Goal: Task Accomplishment & Management: Manage account settings

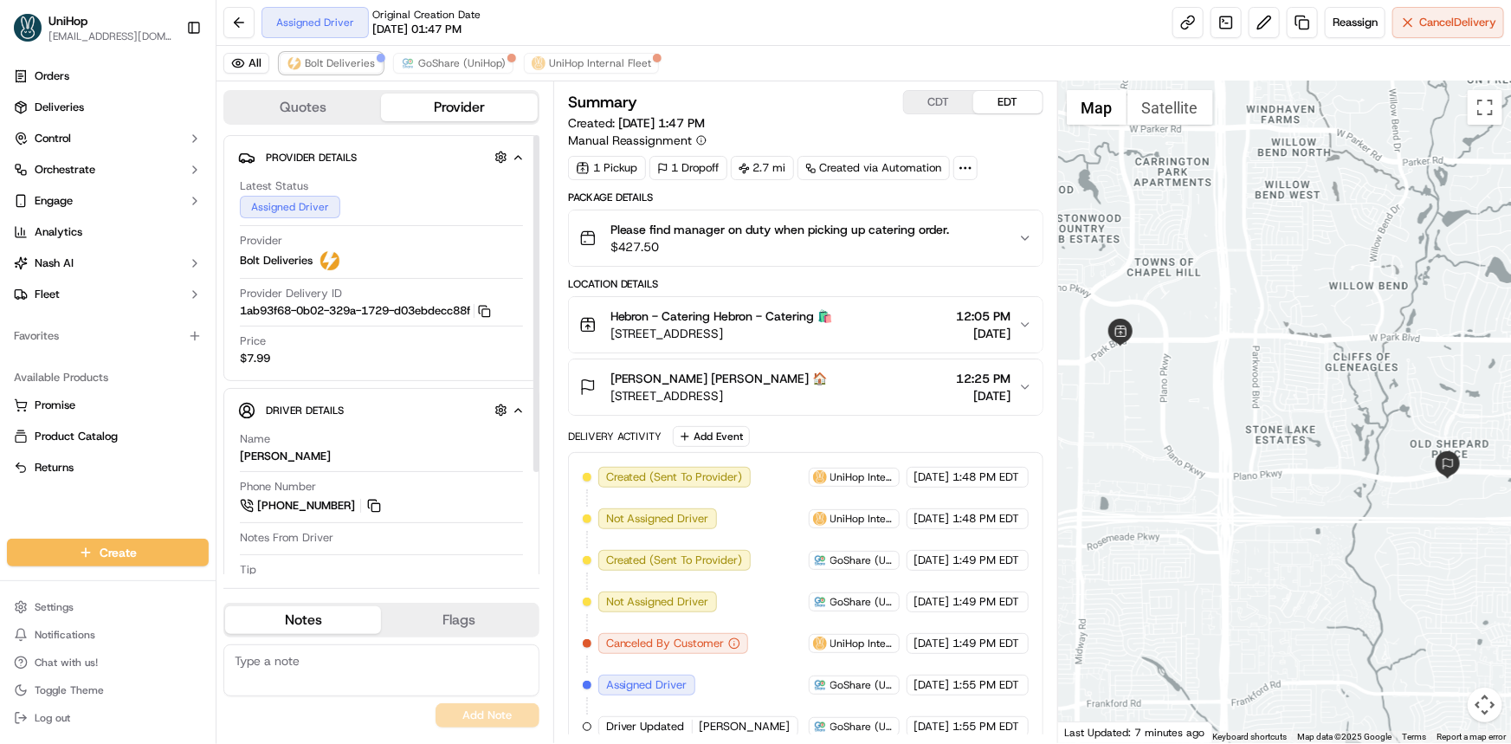
drag, startPoint x: 336, startPoint y: 62, endPoint x: 475, endPoint y: 158, distance: 168.9
click at [336, 62] on span "Bolt Deliveries" at bounding box center [340, 63] width 70 height 14
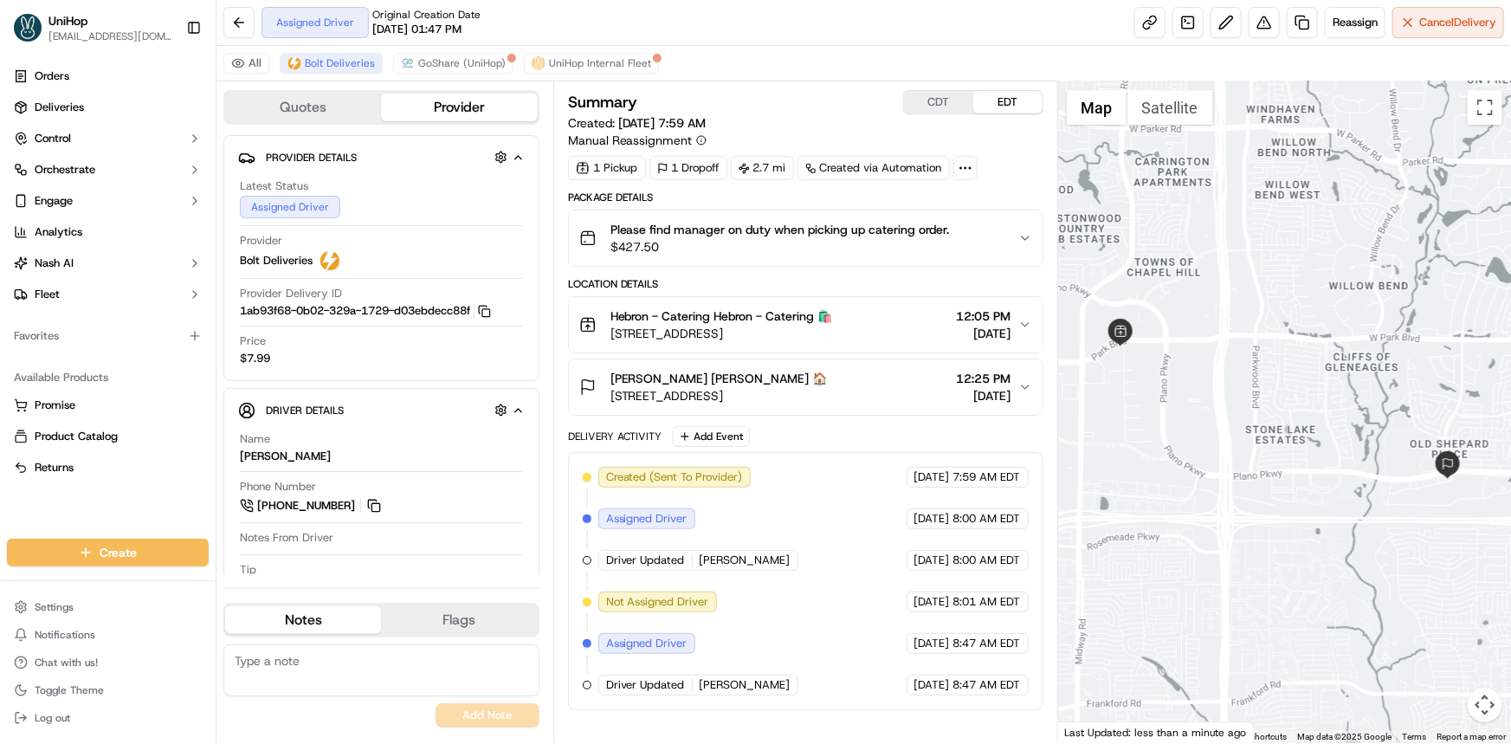
click at [942, 94] on button "CDT" at bounding box center [938, 102] width 69 height 23
click at [1039, 113] on button "EDT" at bounding box center [1007, 102] width 69 height 23
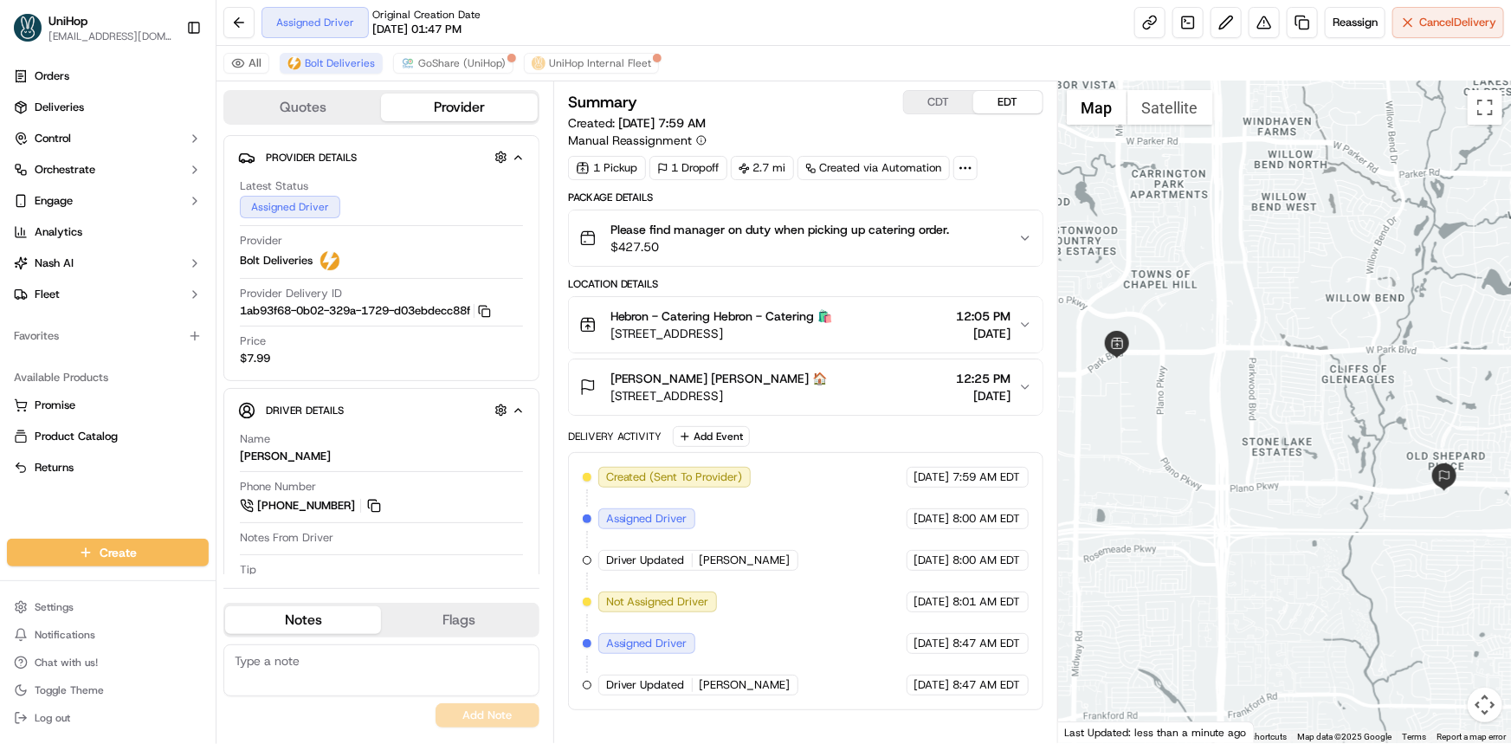
drag, startPoint x: 1256, startPoint y: 367, endPoint x: 1254, endPoint y: 391, distance: 24.3
click at [1252, 391] on div at bounding box center [1284, 412] width 453 height 662
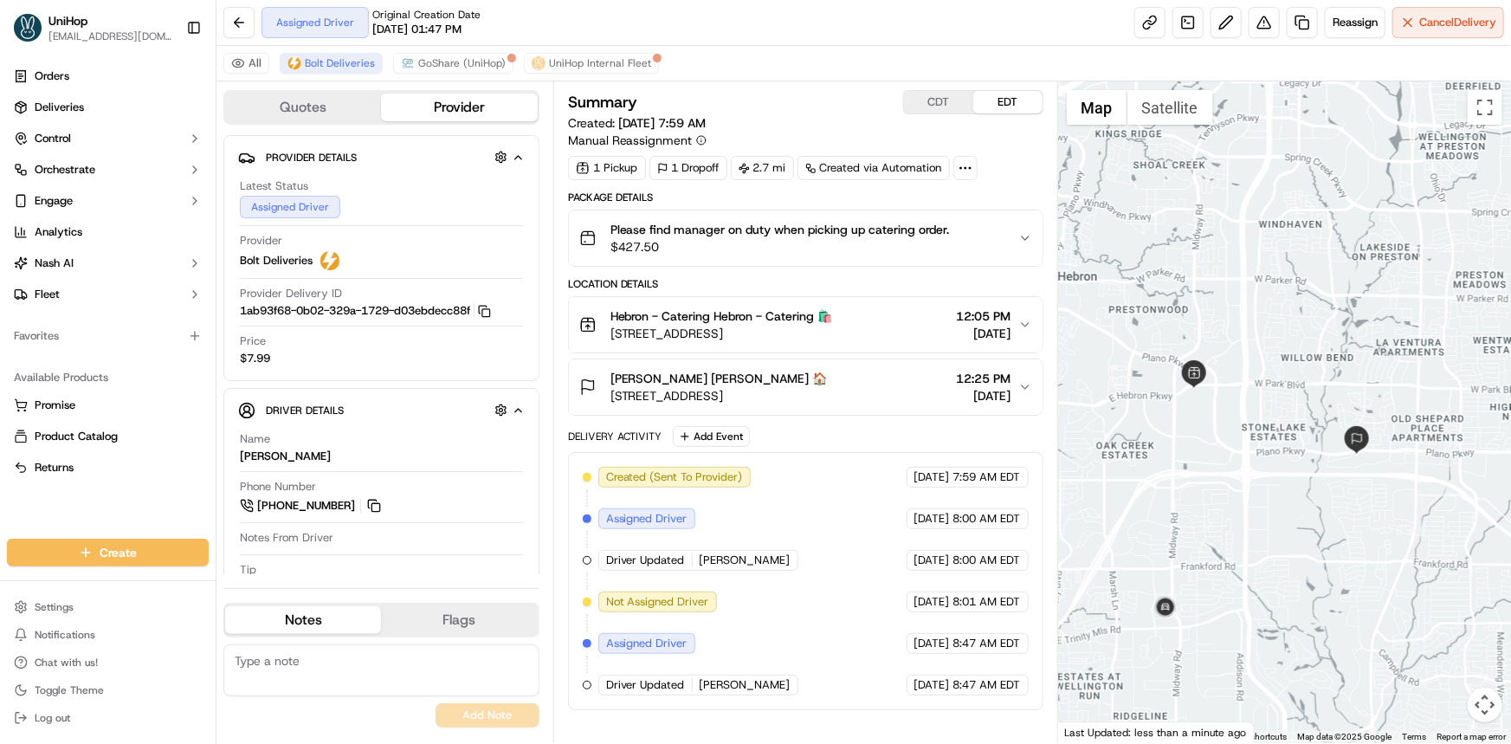
drag, startPoint x: 1256, startPoint y: 428, endPoint x: 1258, endPoint y: 406, distance: 21.8
click at [1258, 417] on div at bounding box center [1284, 412] width 453 height 662
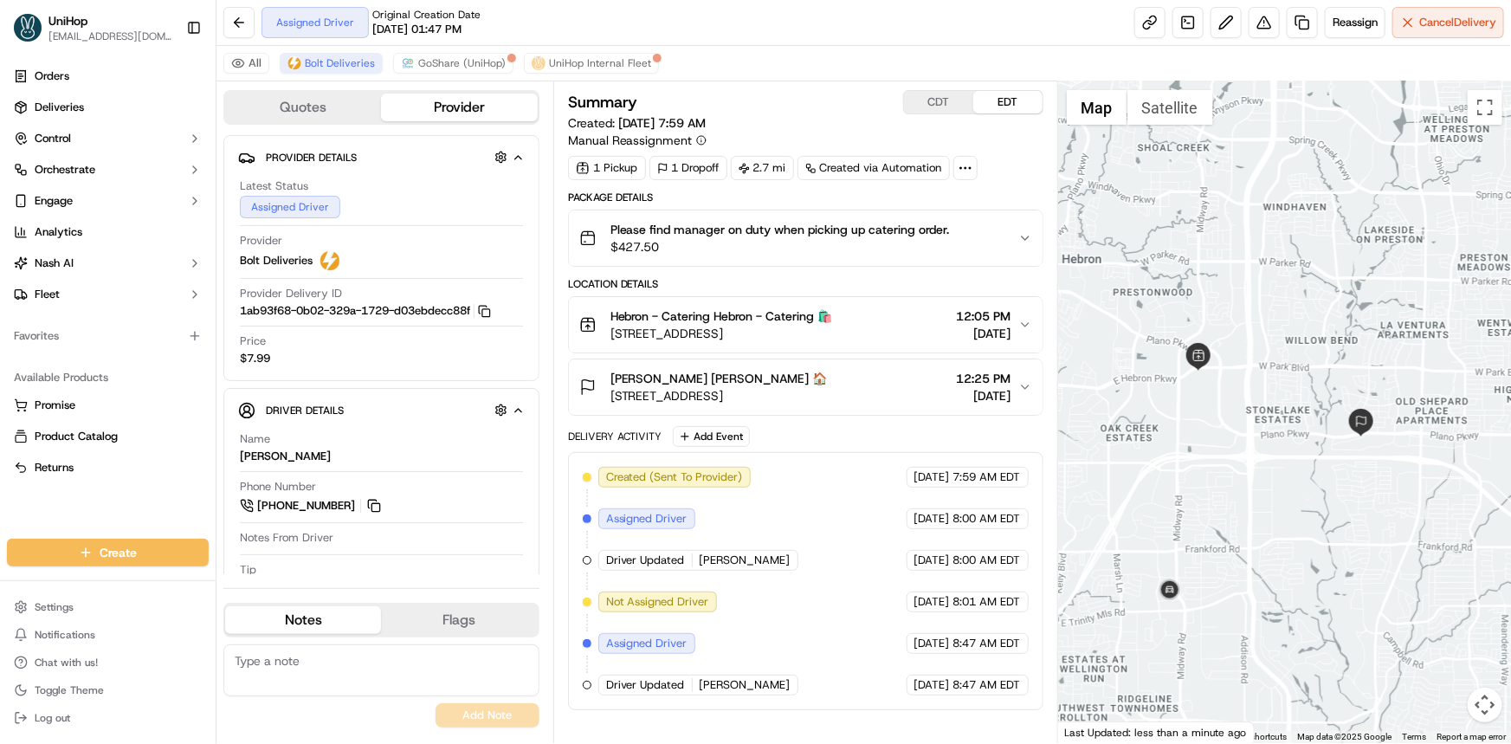
drag, startPoint x: 32, startPoint y: 507, endPoint x: 19, endPoint y: 517, distance: 16.6
click at [32, 507] on div "Orders Deliveries Control Orchestrate Engage Analytics [PERSON_NAME] Fleet Favo…" at bounding box center [108, 289] width 216 height 469
click at [729, 436] on button "Add Event" at bounding box center [711, 436] width 77 height 21
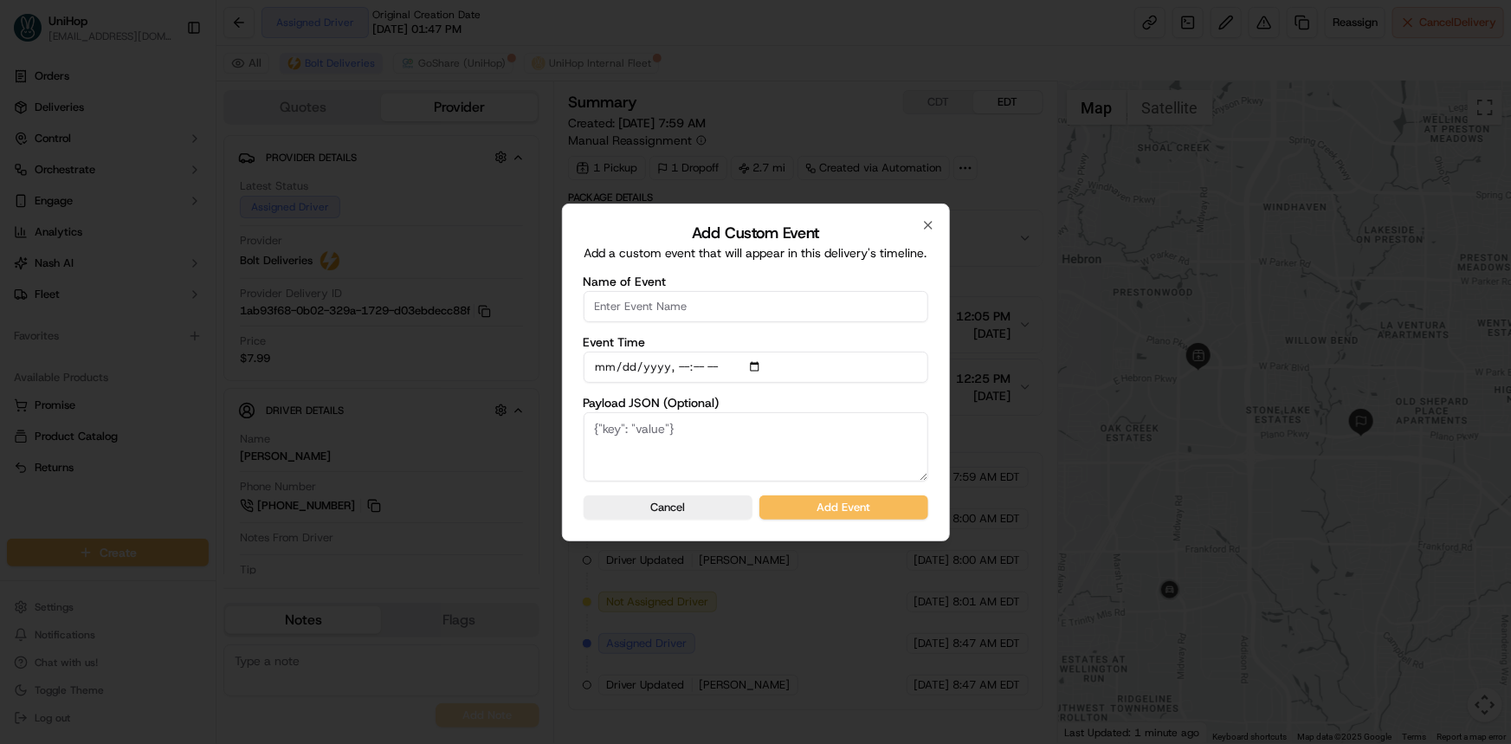
drag, startPoint x: 688, startPoint y: 296, endPoint x: 702, endPoint y: 312, distance: 21.4
click at [688, 296] on input "Name of Event" at bounding box center [756, 306] width 345 height 31
type input "Driver confirmed"
click at [893, 496] on button "Add Event" at bounding box center [843, 507] width 169 height 24
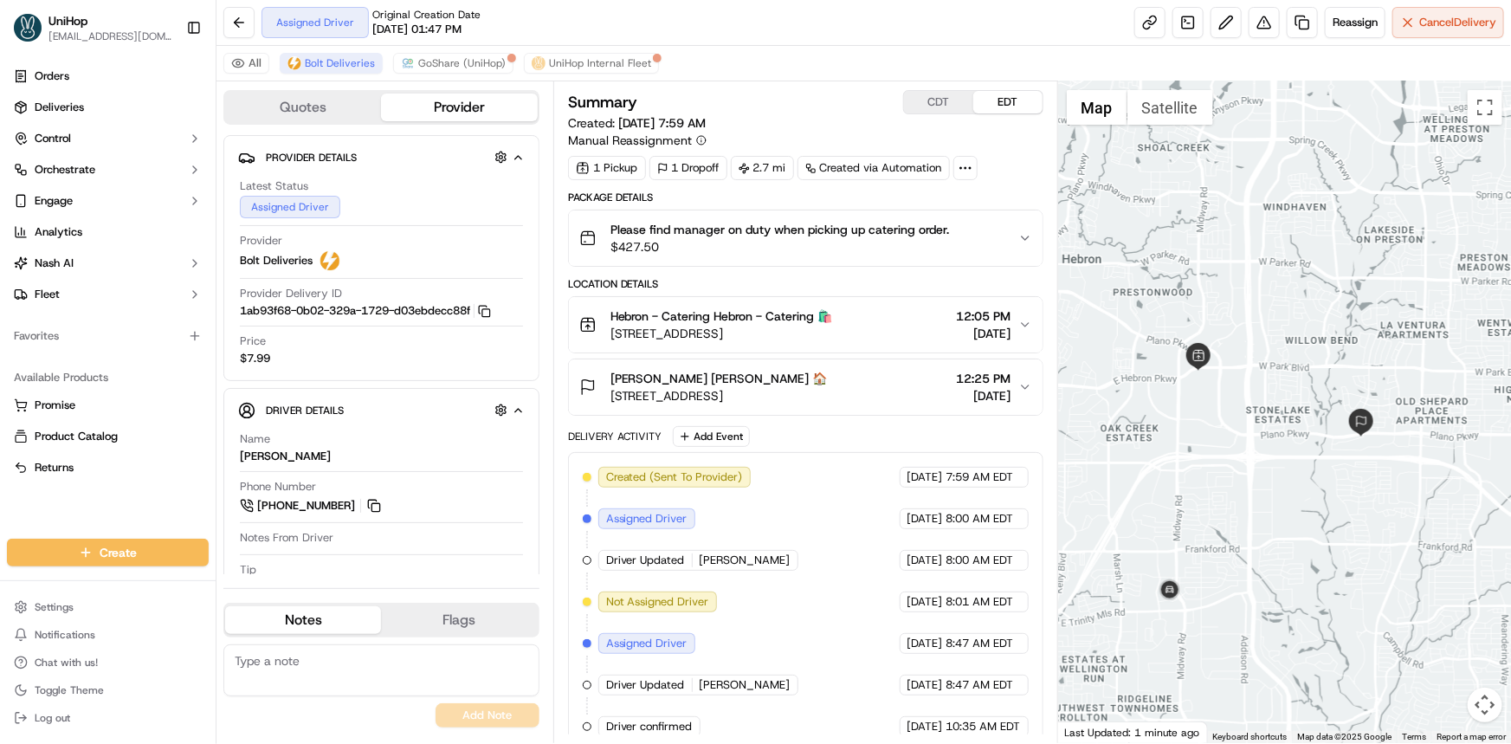
drag, startPoint x: 40, startPoint y: 500, endPoint x: 34, endPoint y: 510, distance: 12.0
click at [40, 500] on div "Orders Deliveries Control Orchestrate Engage Analytics Nash AI Fleet Favorites …" at bounding box center [108, 289] width 216 height 469
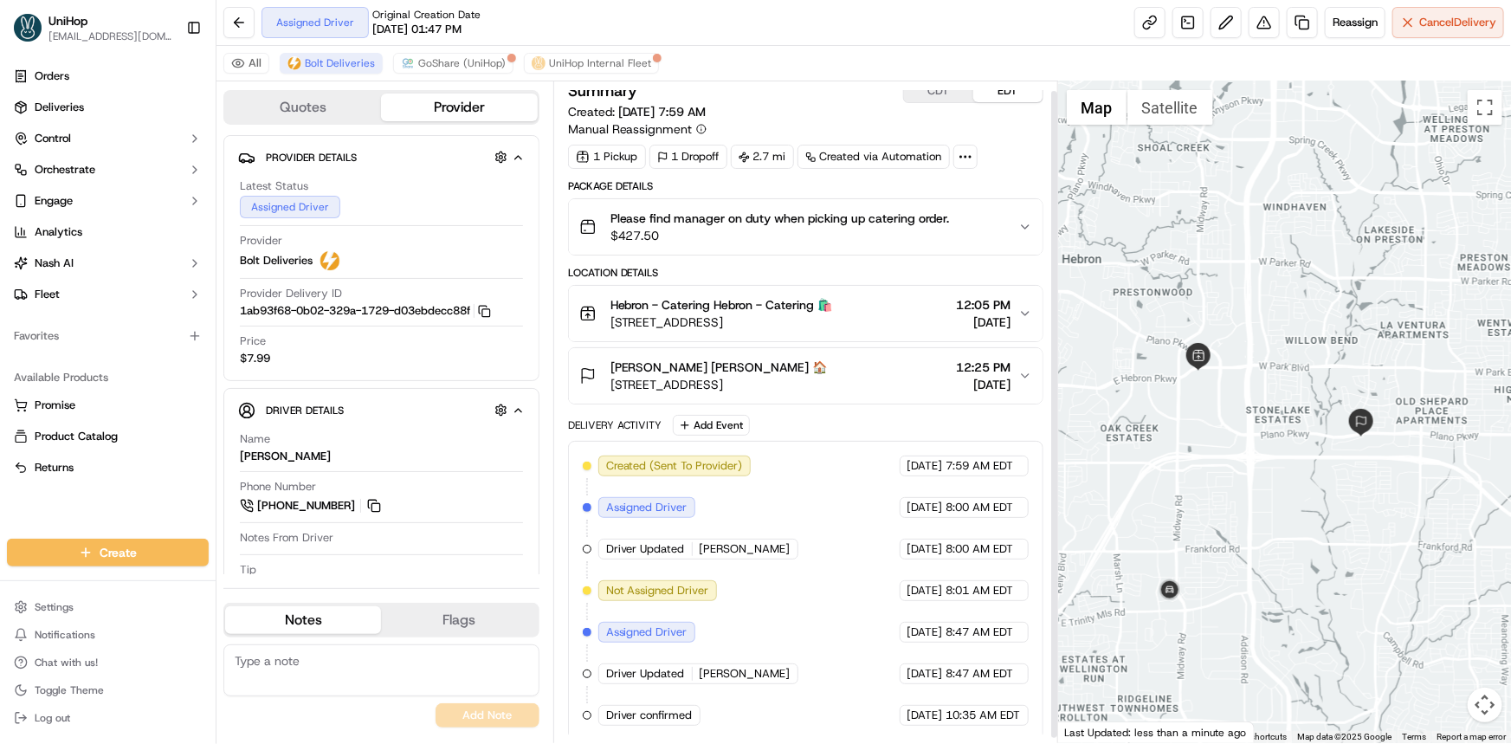
scroll to position [14, 0]
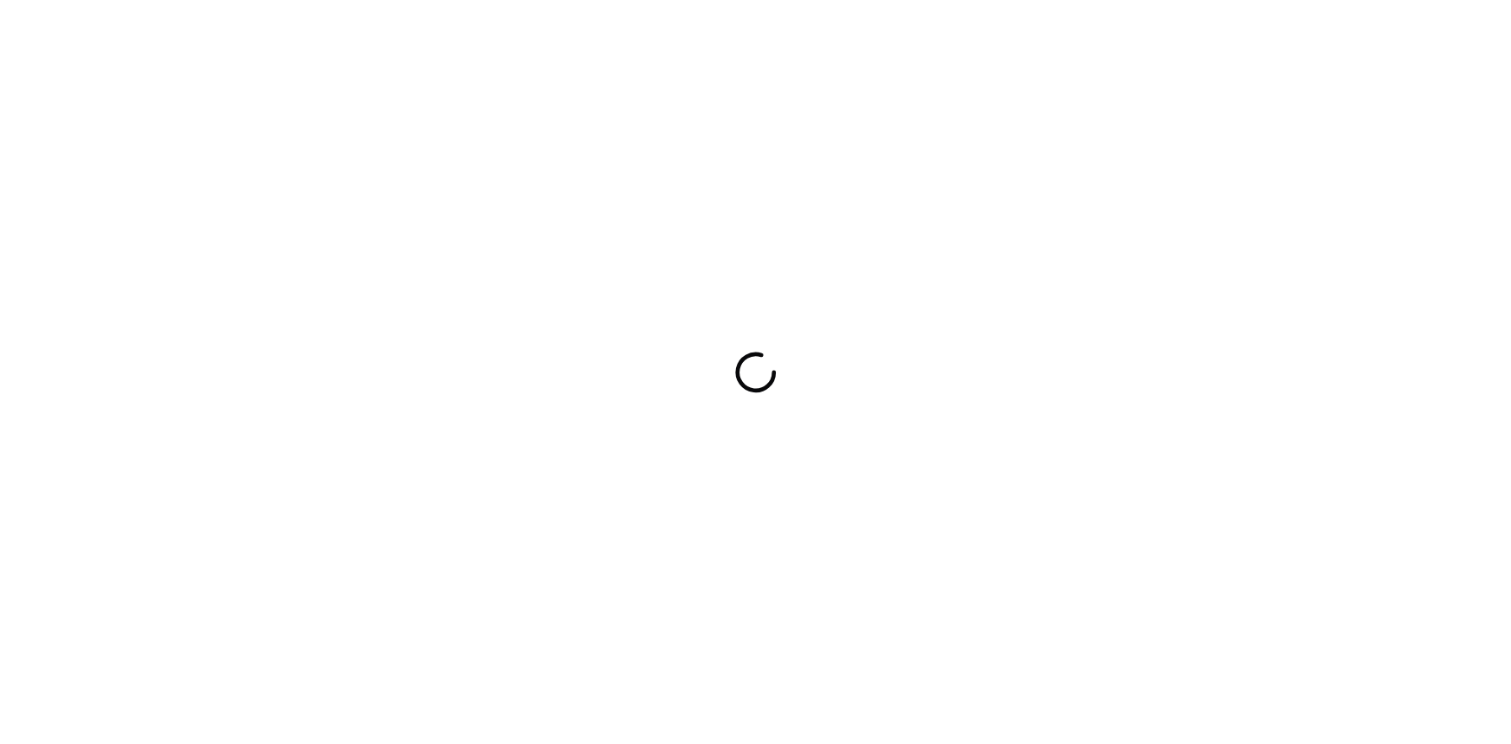
click at [6, 410] on div at bounding box center [755, 372] width 1511 height 744
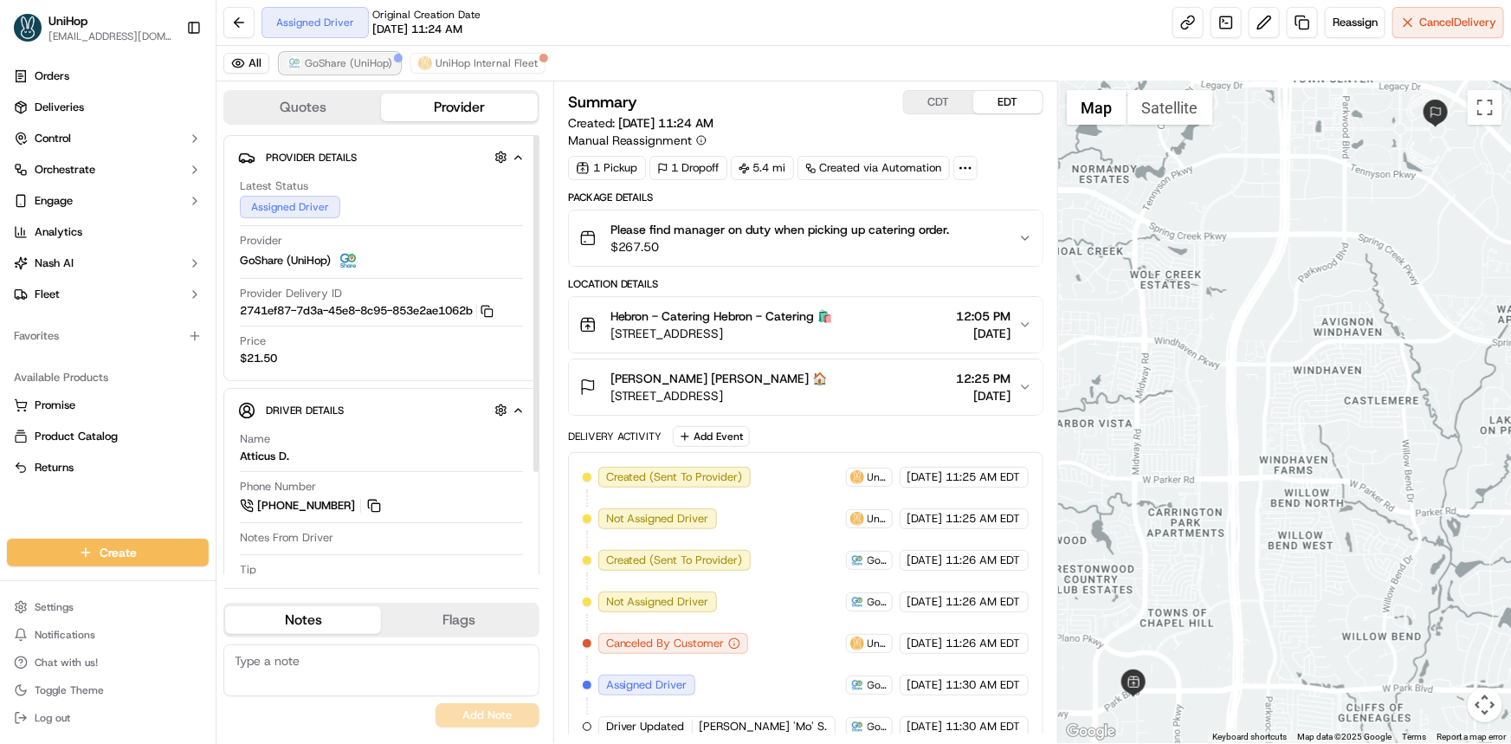
click at [335, 68] on span "GoShare (UniHop)" at bounding box center [348, 63] width 87 height 14
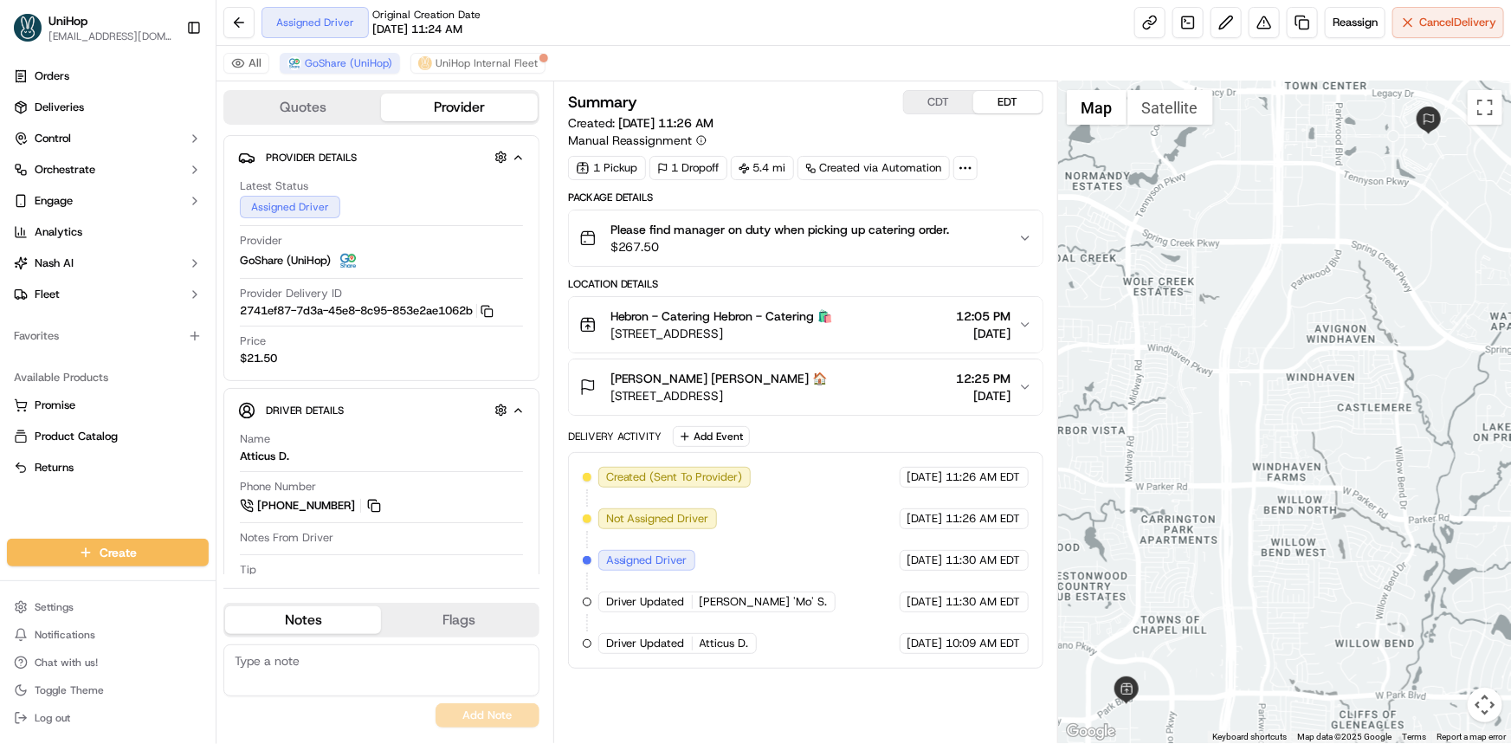
drag, startPoint x: 1252, startPoint y: 408, endPoint x: 1253, endPoint y: 423, distance: 14.7
click at [1252, 410] on div at bounding box center [1284, 412] width 453 height 662
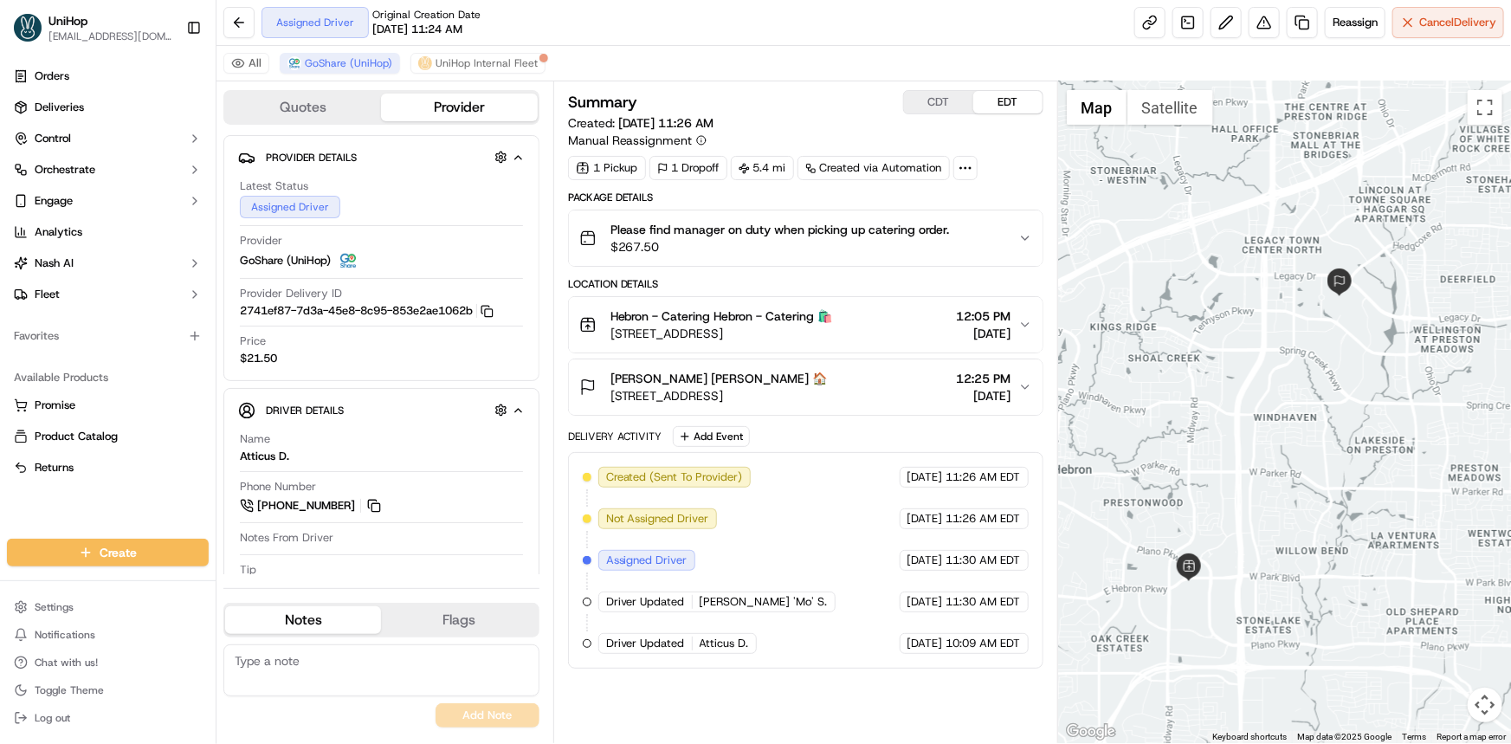
click at [78, 496] on div "Orders Deliveries Control Orchestrate Engage Analytics [PERSON_NAME] Fleet Favo…" at bounding box center [108, 289] width 216 height 469
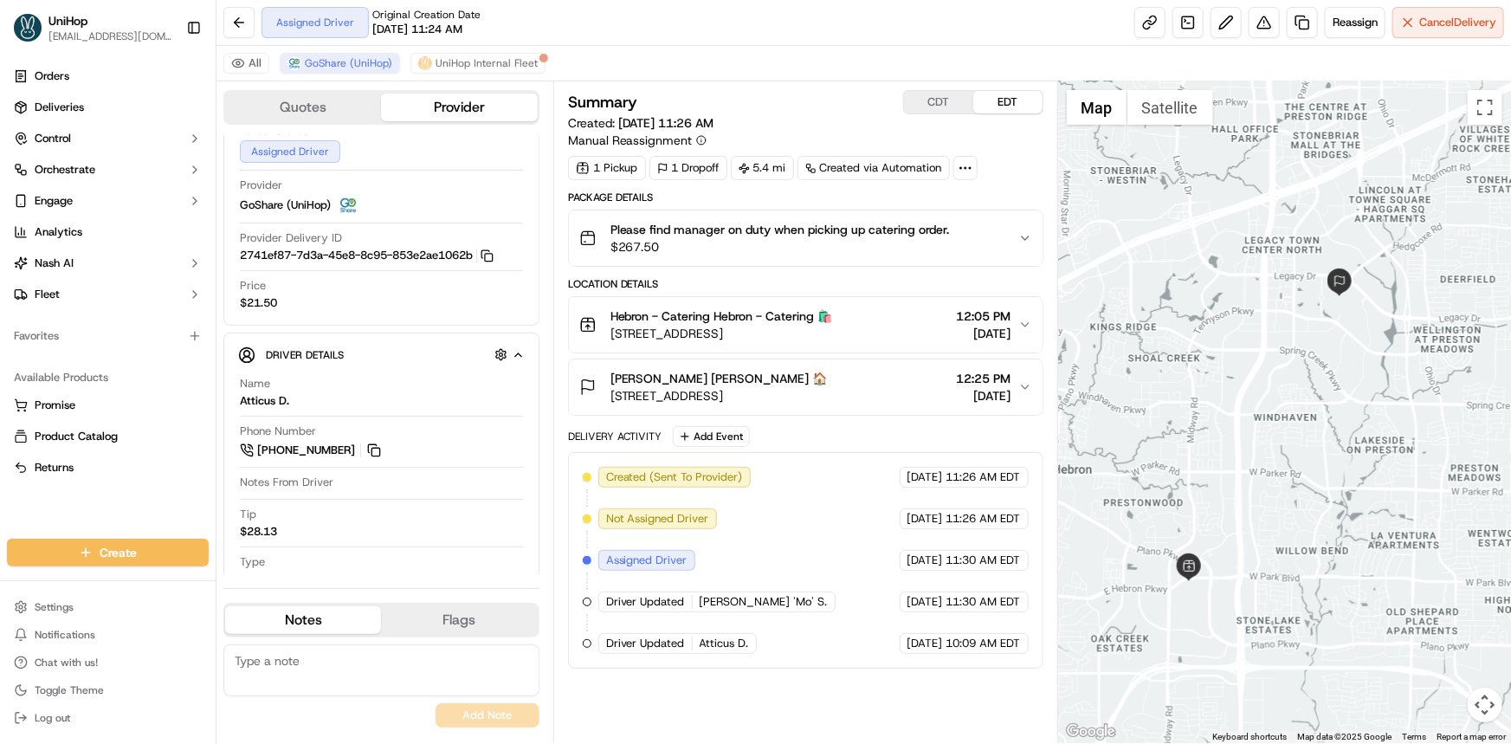
scroll to position [133, 0]
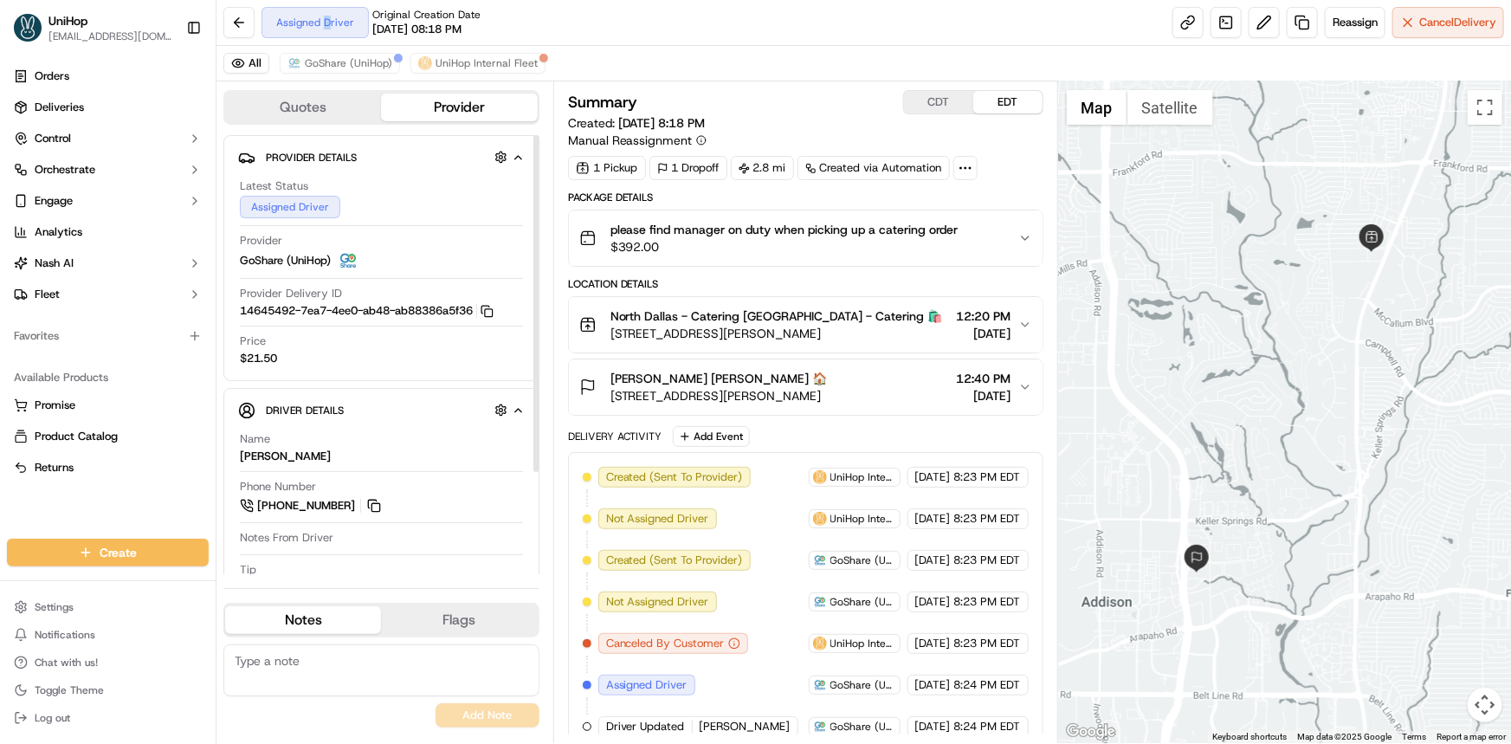
click at [326, 45] on div "Assigned Driver Original Creation Date [DATE] 08:18 PM Reassign Cancel Delivery…" at bounding box center [864, 372] width 1295 height 744
click at [324, 56] on span "GoShare (UniHop)" at bounding box center [348, 63] width 87 height 14
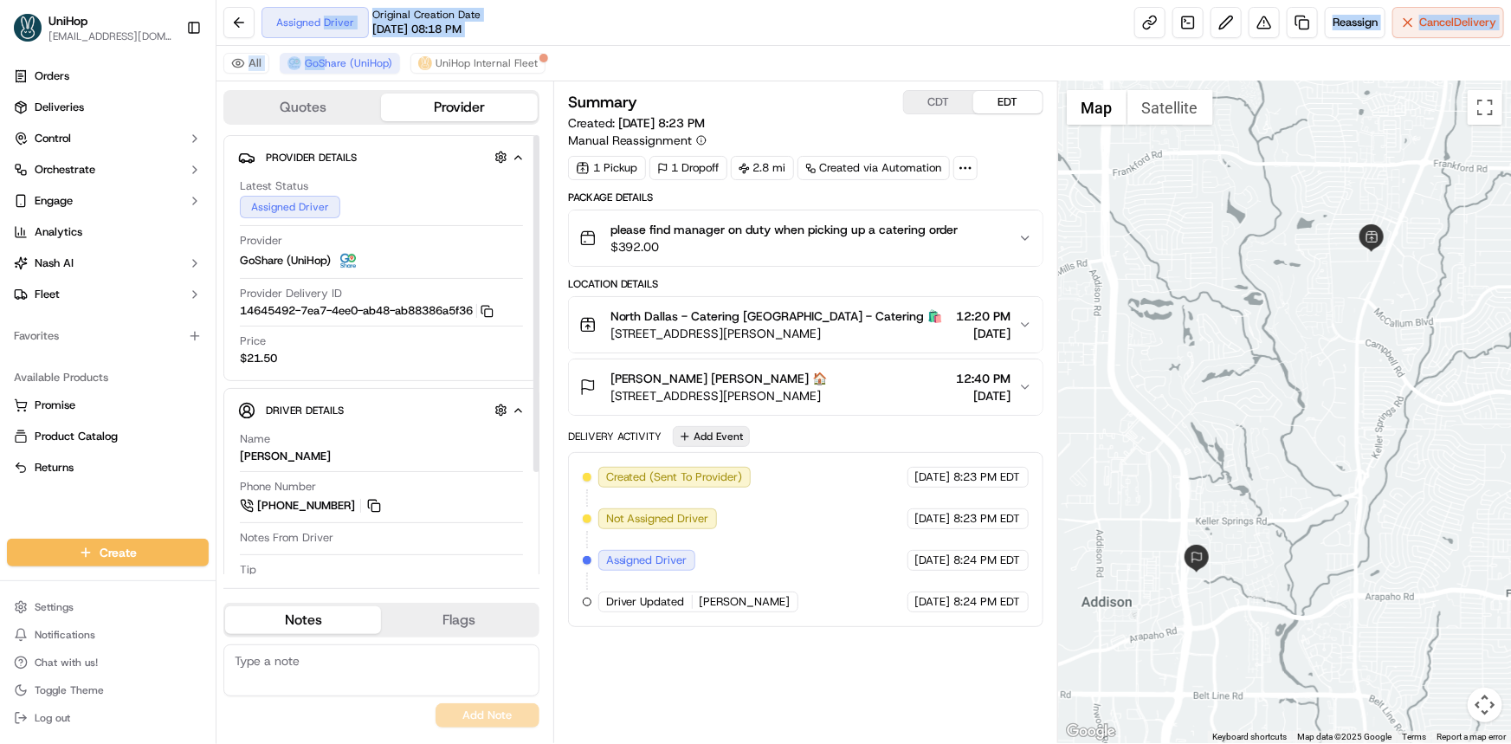
click at [715, 441] on button "Add Event" at bounding box center [711, 436] width 77 height 21
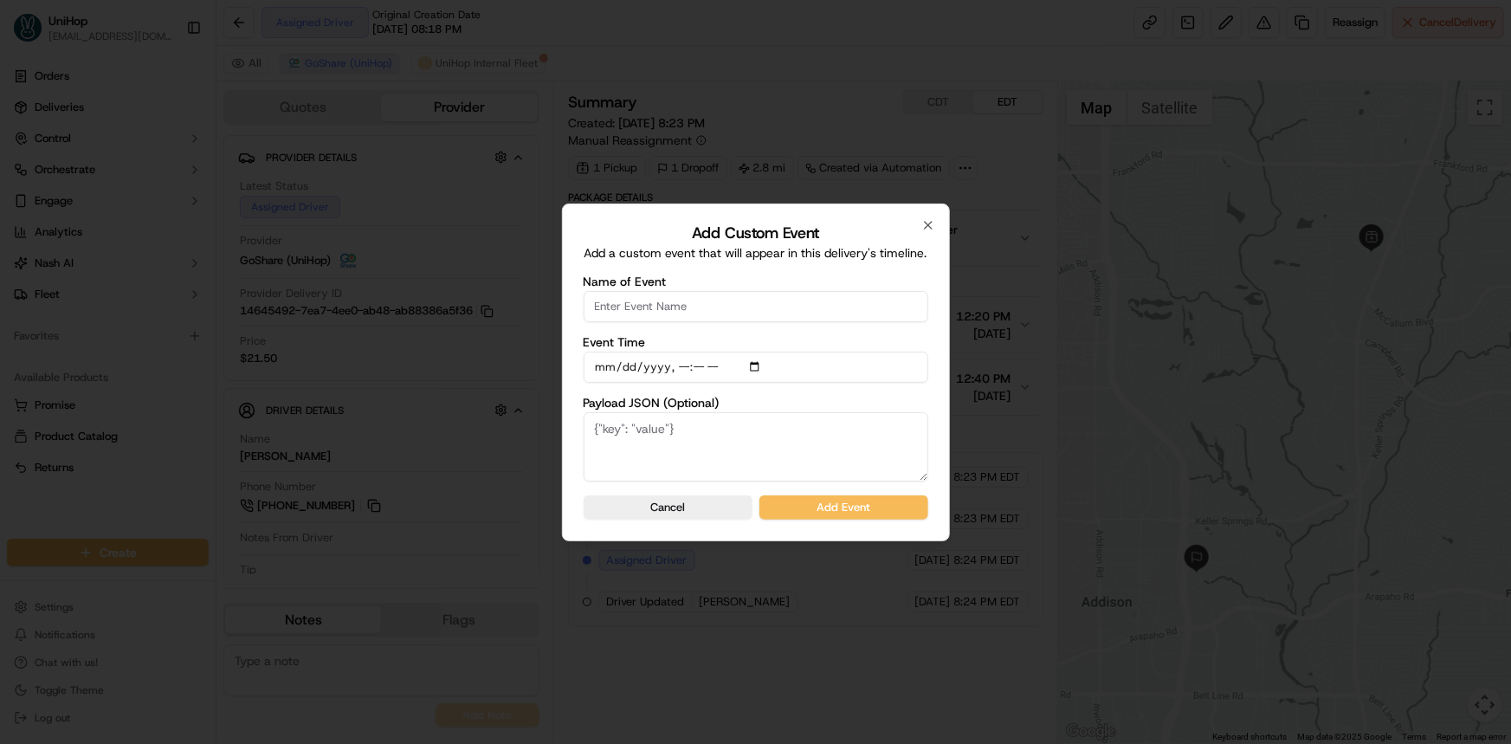
click at [708, 312] on input "Name of Event" at bounding box center [756, 306] width 345 height 31
type input "Driver confirmed"
click at [870, 501] on button "Add Event" at bounding box center [843, 507] width 169 height 24
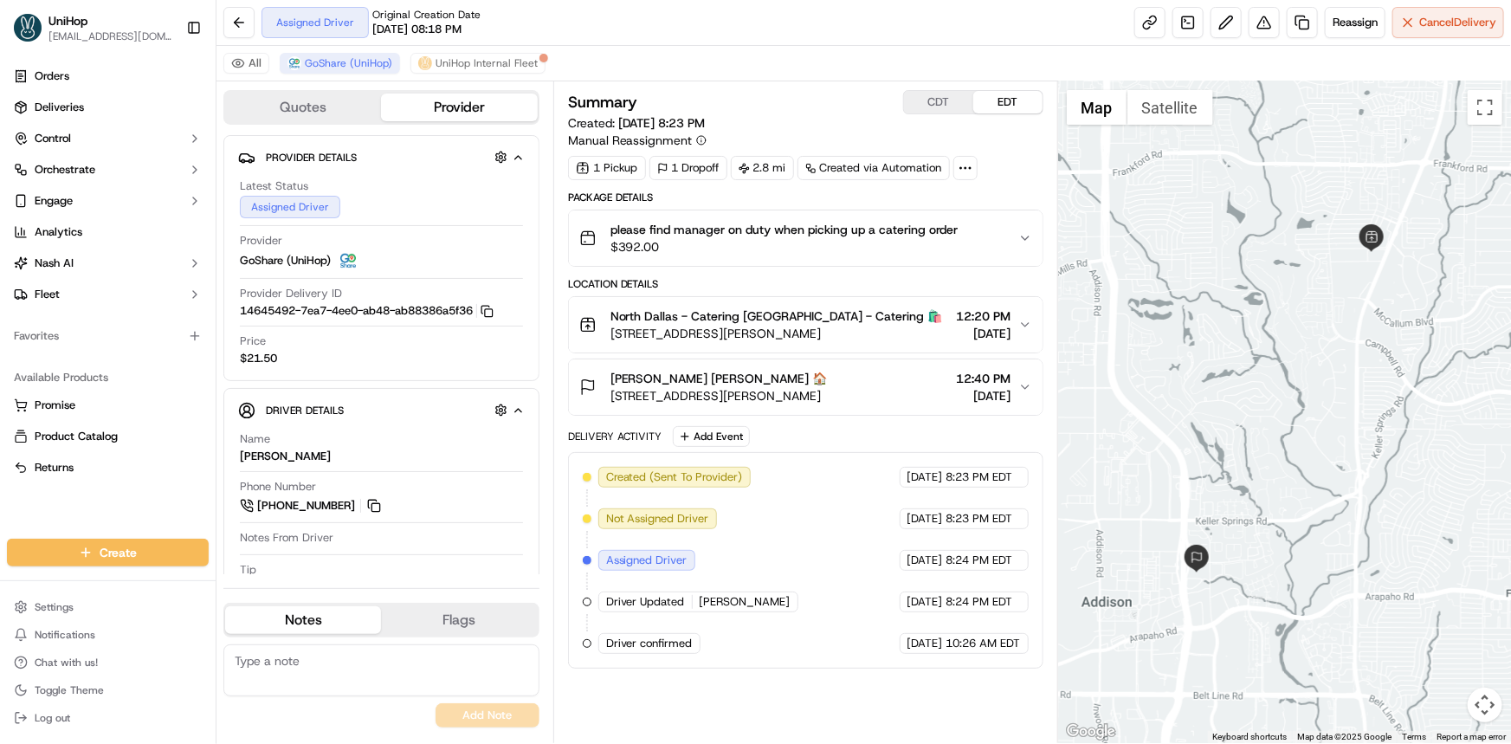
click at [100, 494] on div "Orders Deliveries Control Orchestrate Engage Analytics Nash AI Fleet Favorites …" at bounding box center [108, 289] width 216 height 469
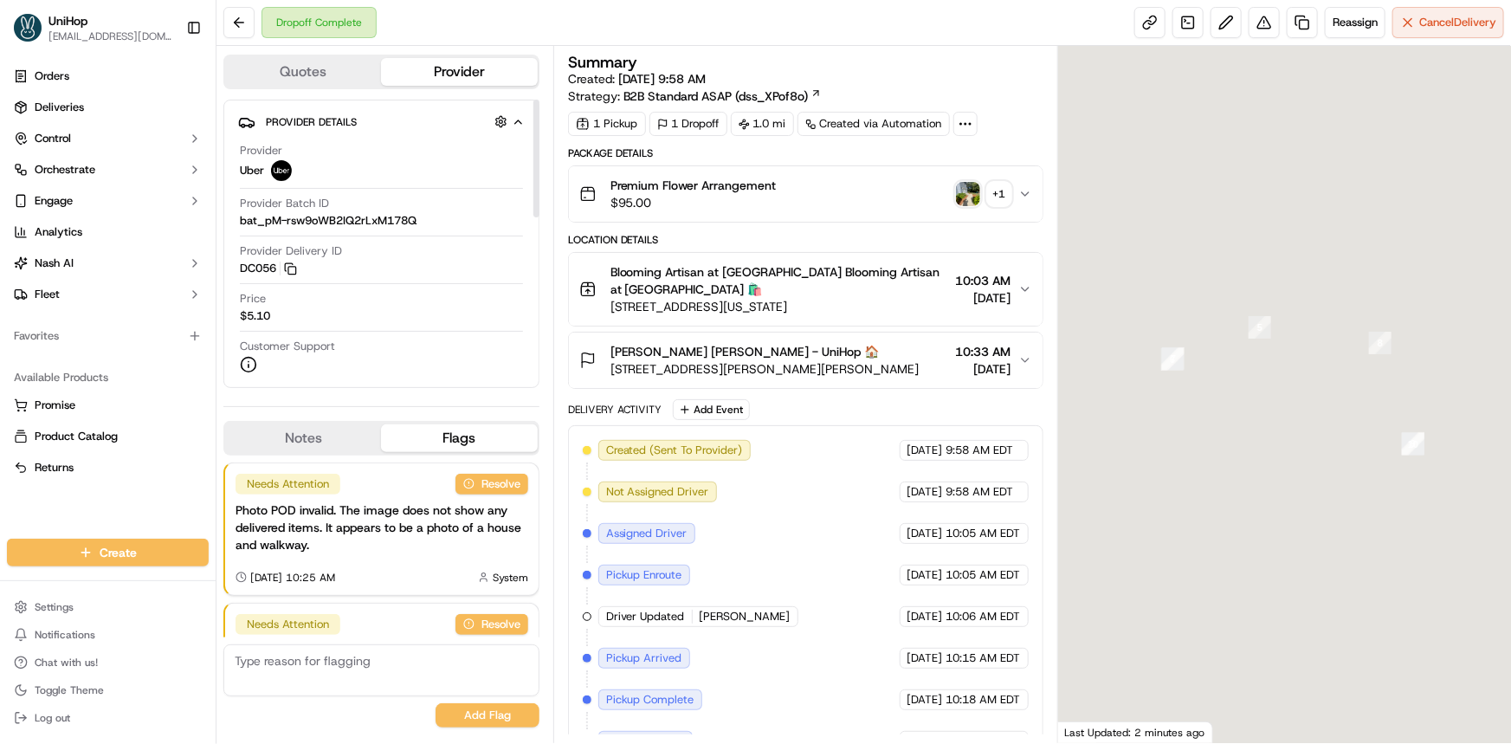
scroll to position [147, 0]
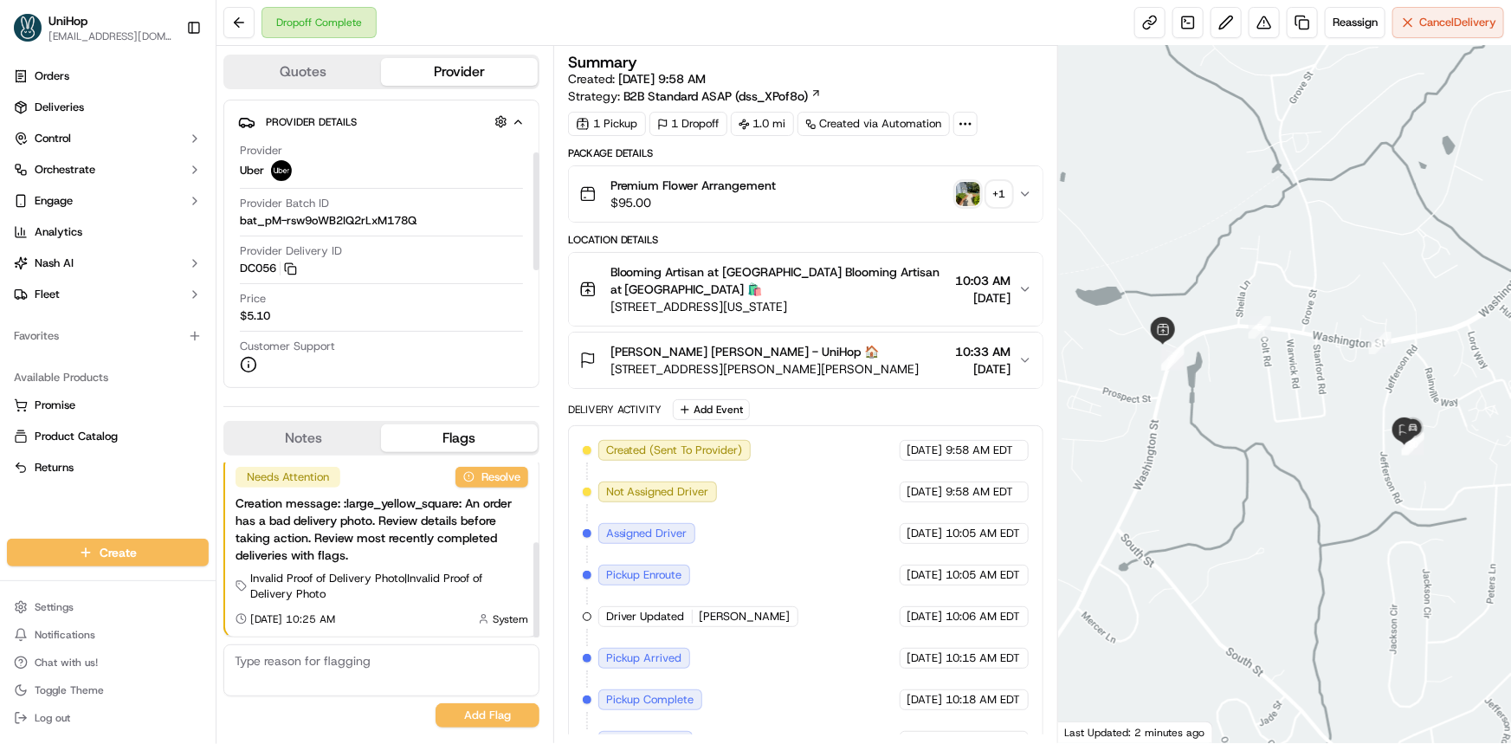
click at [335, 444] on button "Notes" at bounding box center [303, 438] width 156 height 28
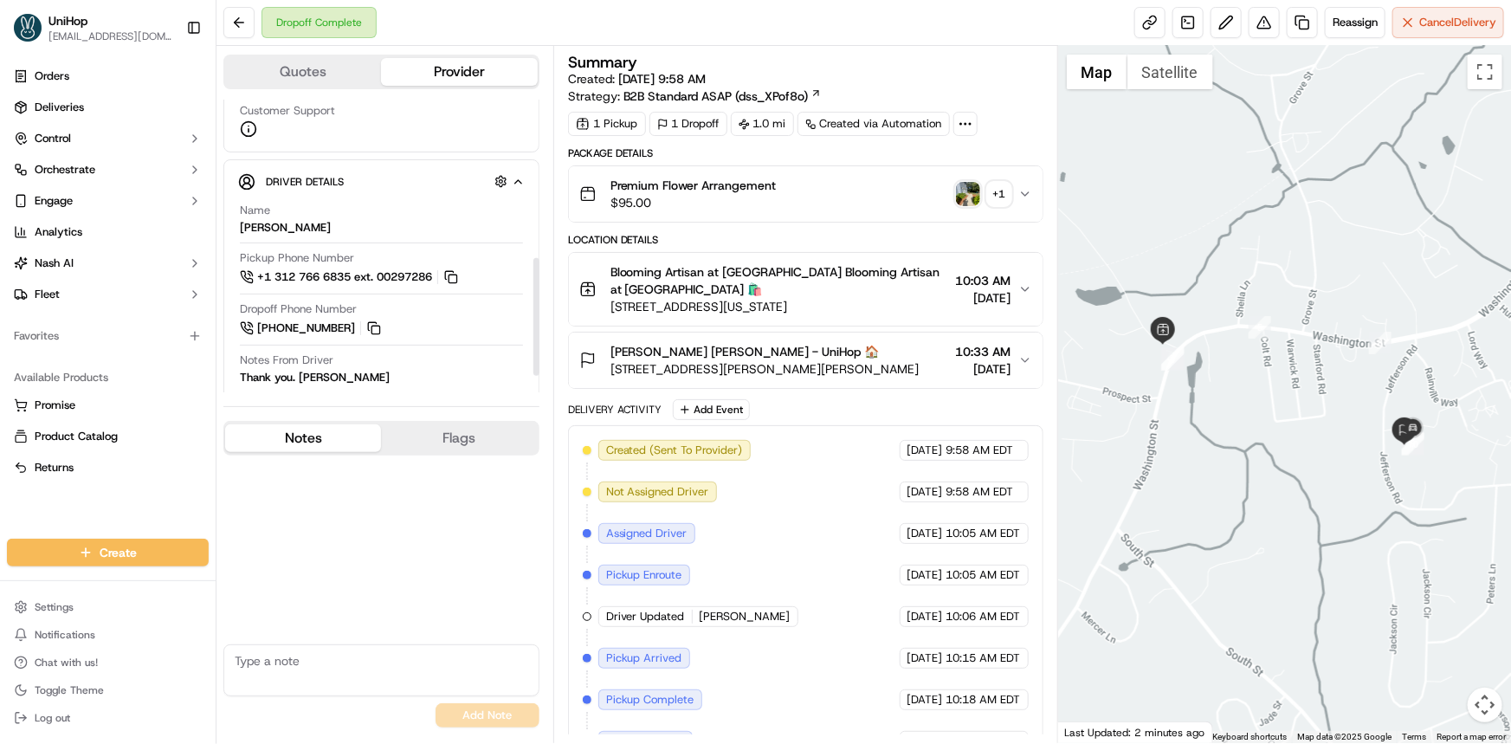
scroll to position [393, 0]
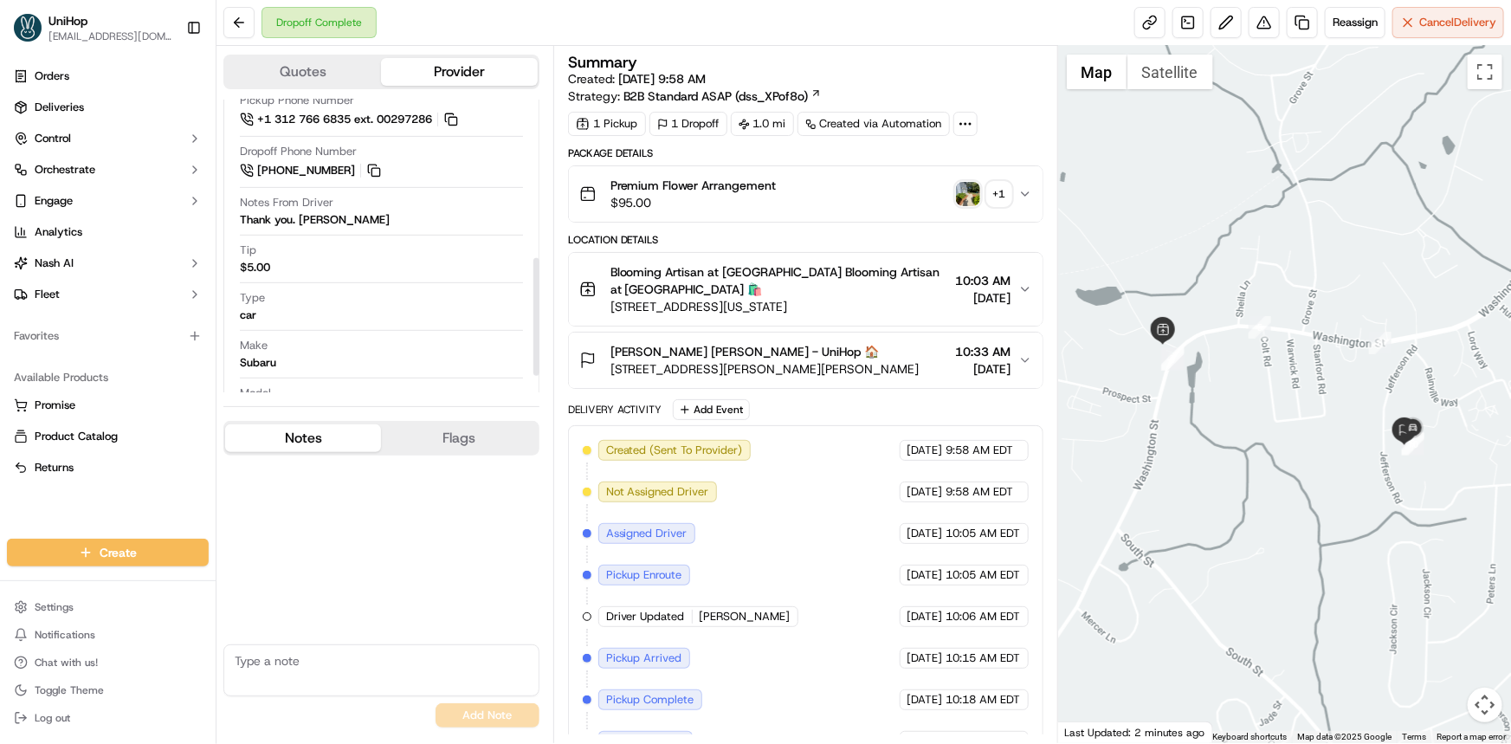
click at [967, 182] on img "button" at bounding box center [968, 194] width 24 height 24
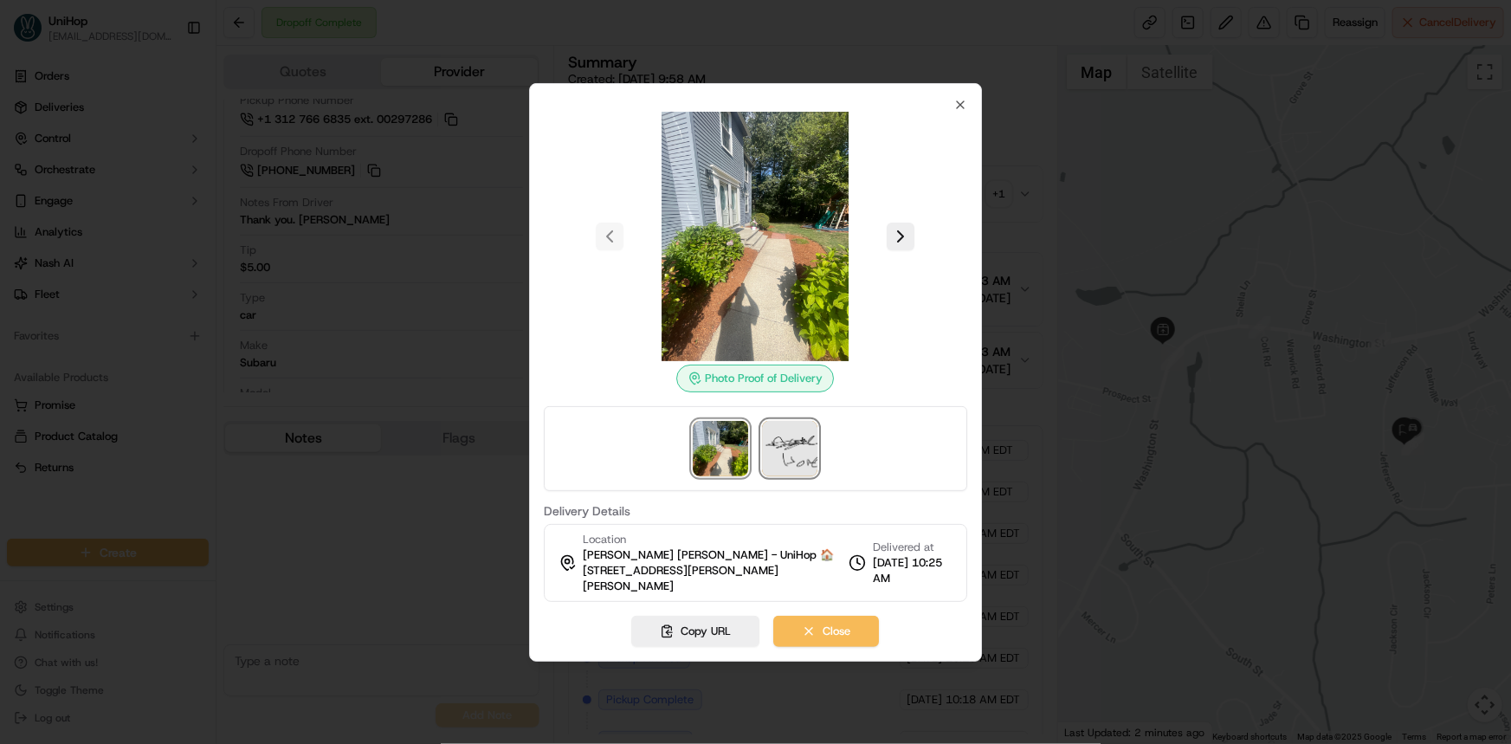
click at [802, 453] on img at bounding box center [790, 448] width 55 height 55
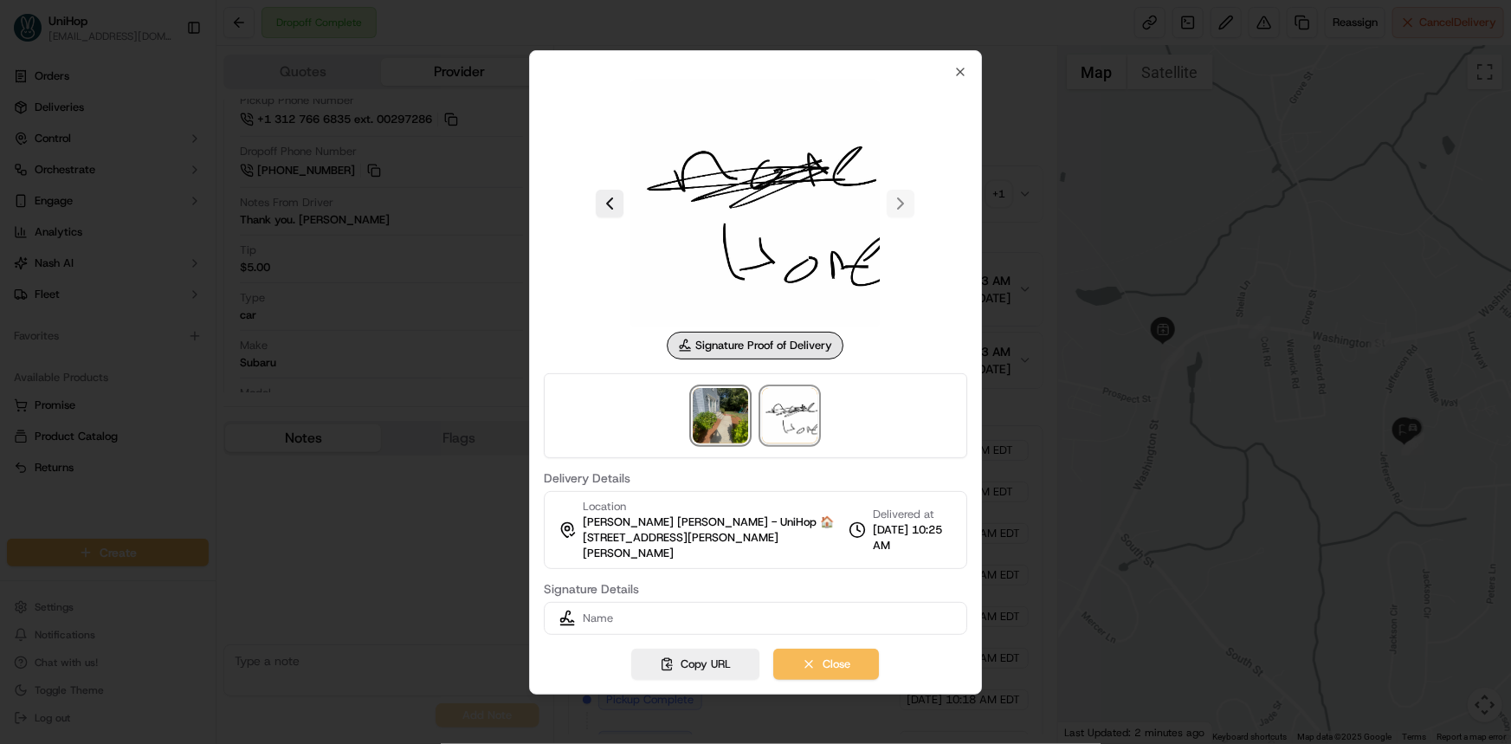
click at [732, 416] on img at bounding box center [721, 415] width 55 height 55
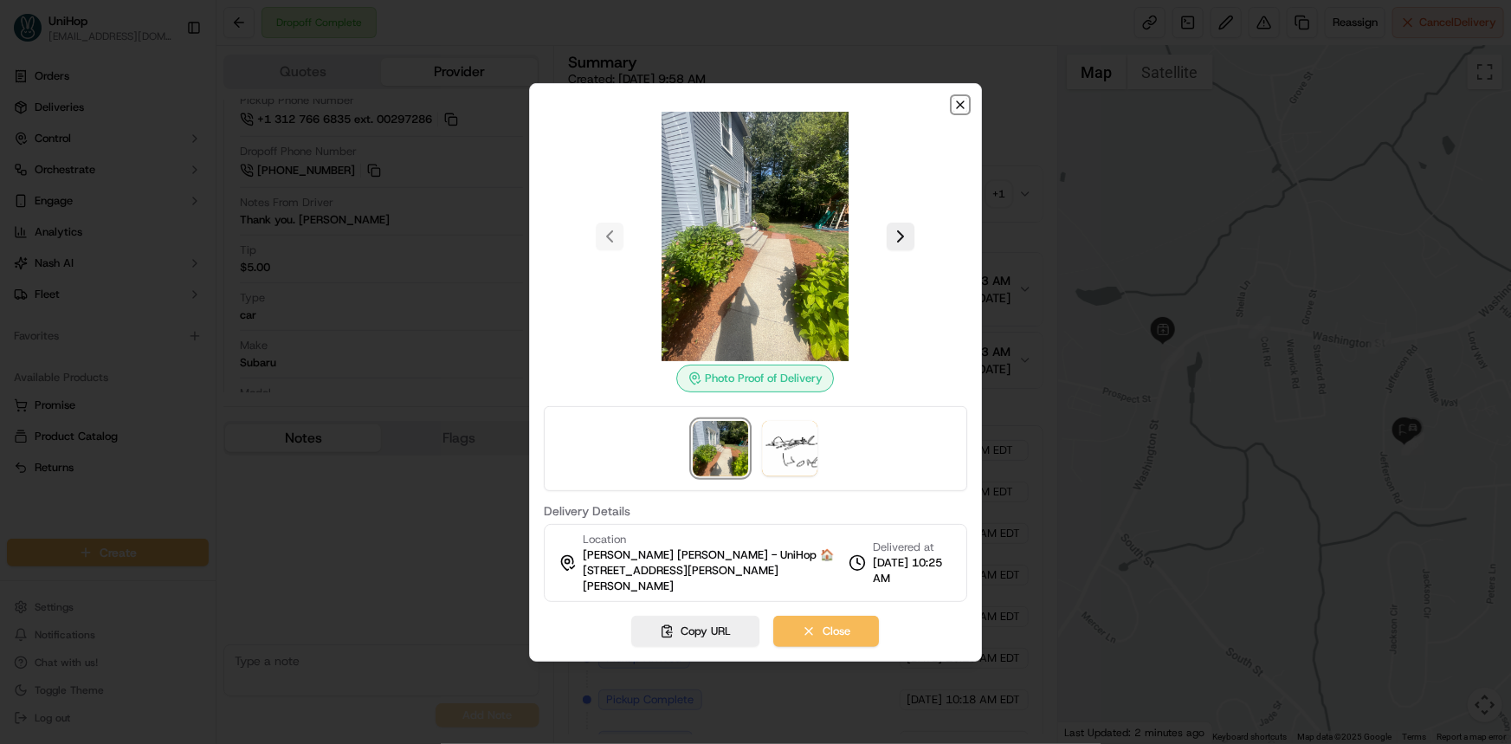
click at [964, 112] on icon "button" at bounding box center [960, 105] width 14 height 14
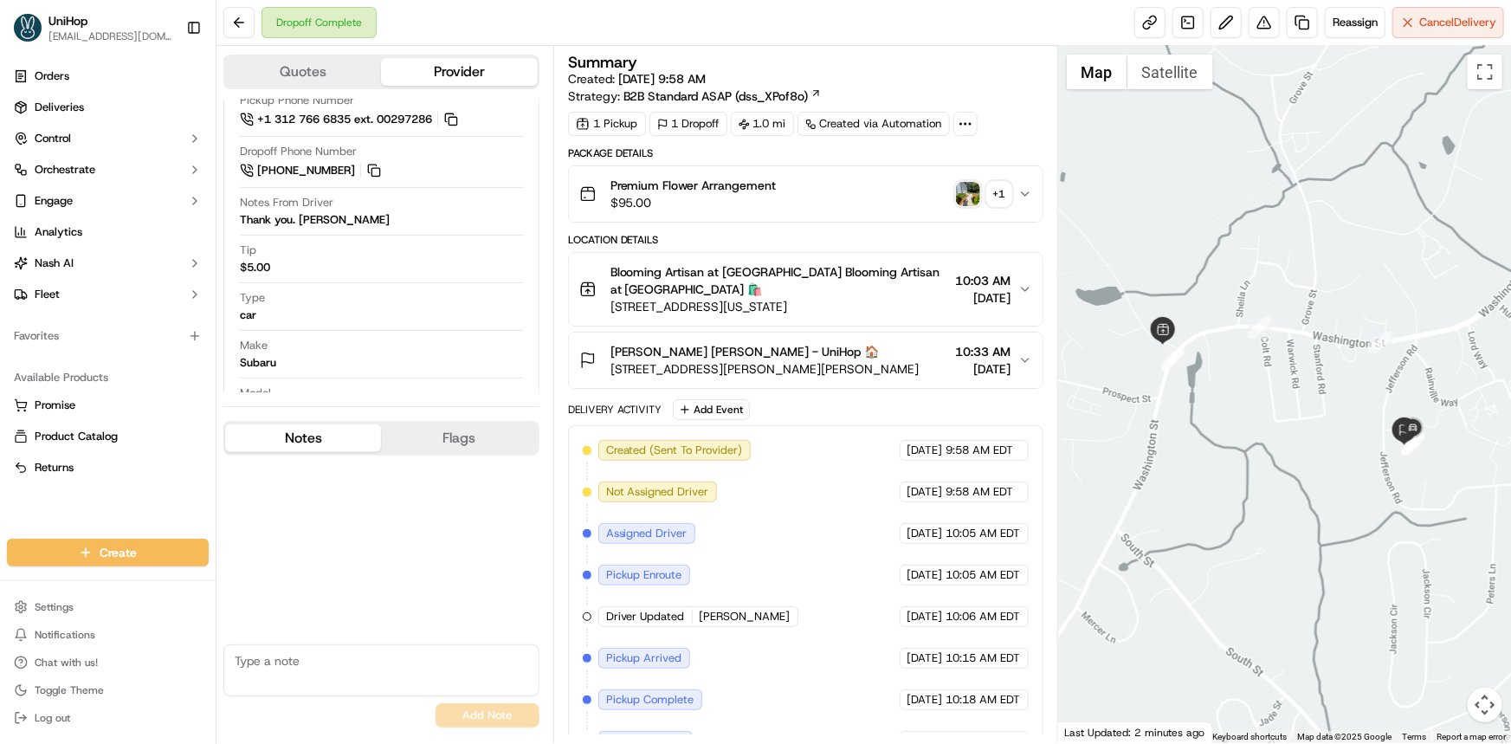
click at [18, 499] on div "Orders Deliveries Control Orchestrate Engage Analytics Nash AI Fleet Favorites …" at bounding box center [108, 289] width 216 height 469
click at [969, 193] on img "button" at bounding box center [968, 194] width 24 height 24
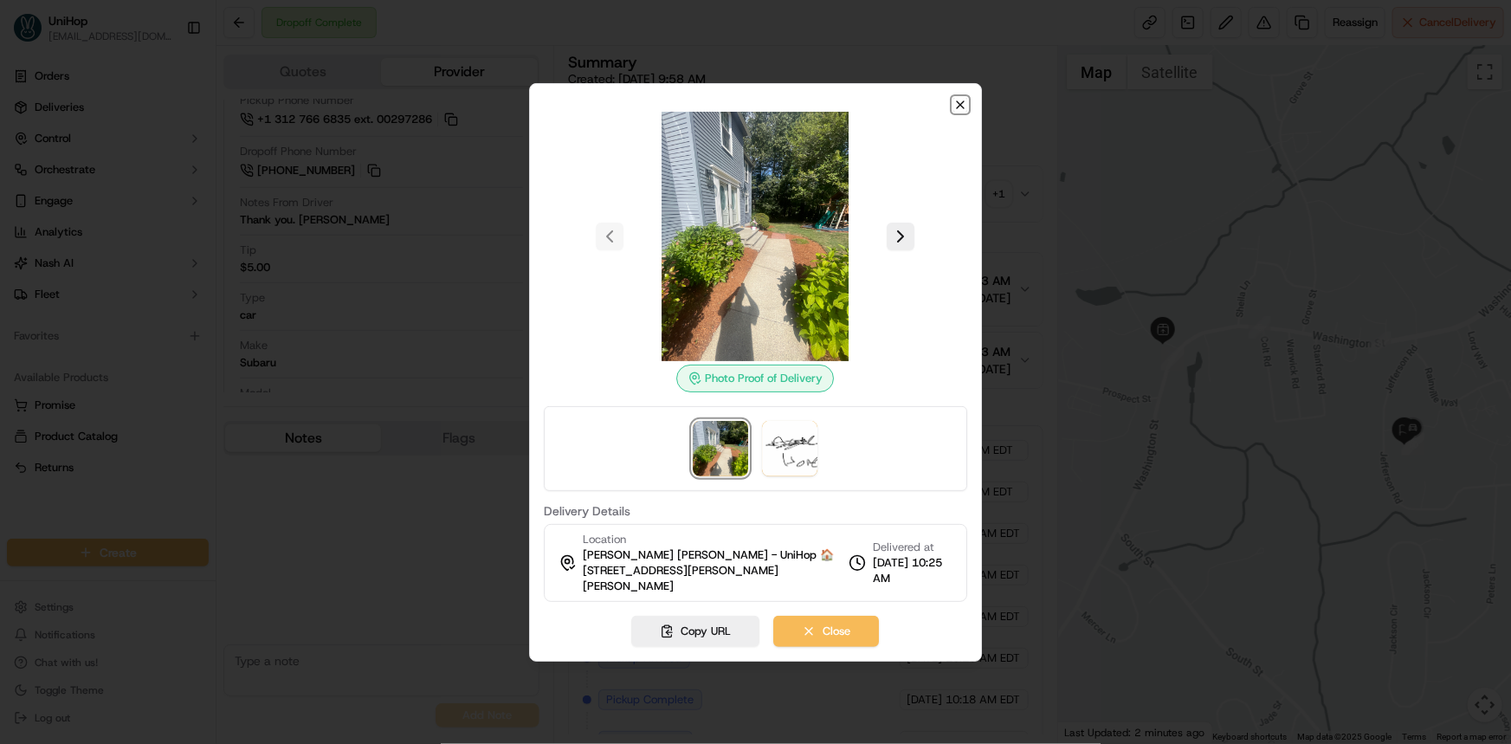
click at [955, 108] on icon "button" at bounding box center [960, 105] width 14 height 14
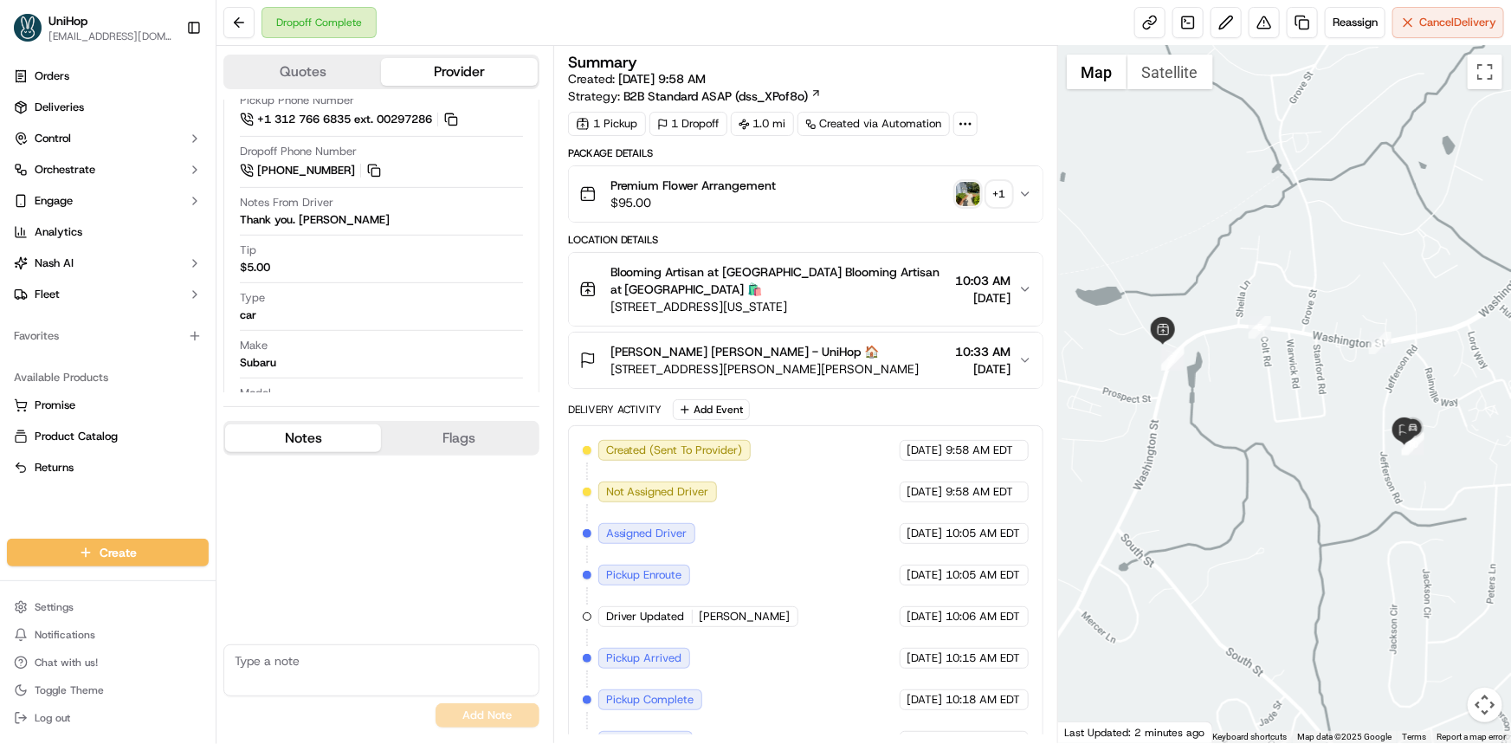
click at [956, 189] on img "button" at bounding box center [968, 194] width 24 height 24
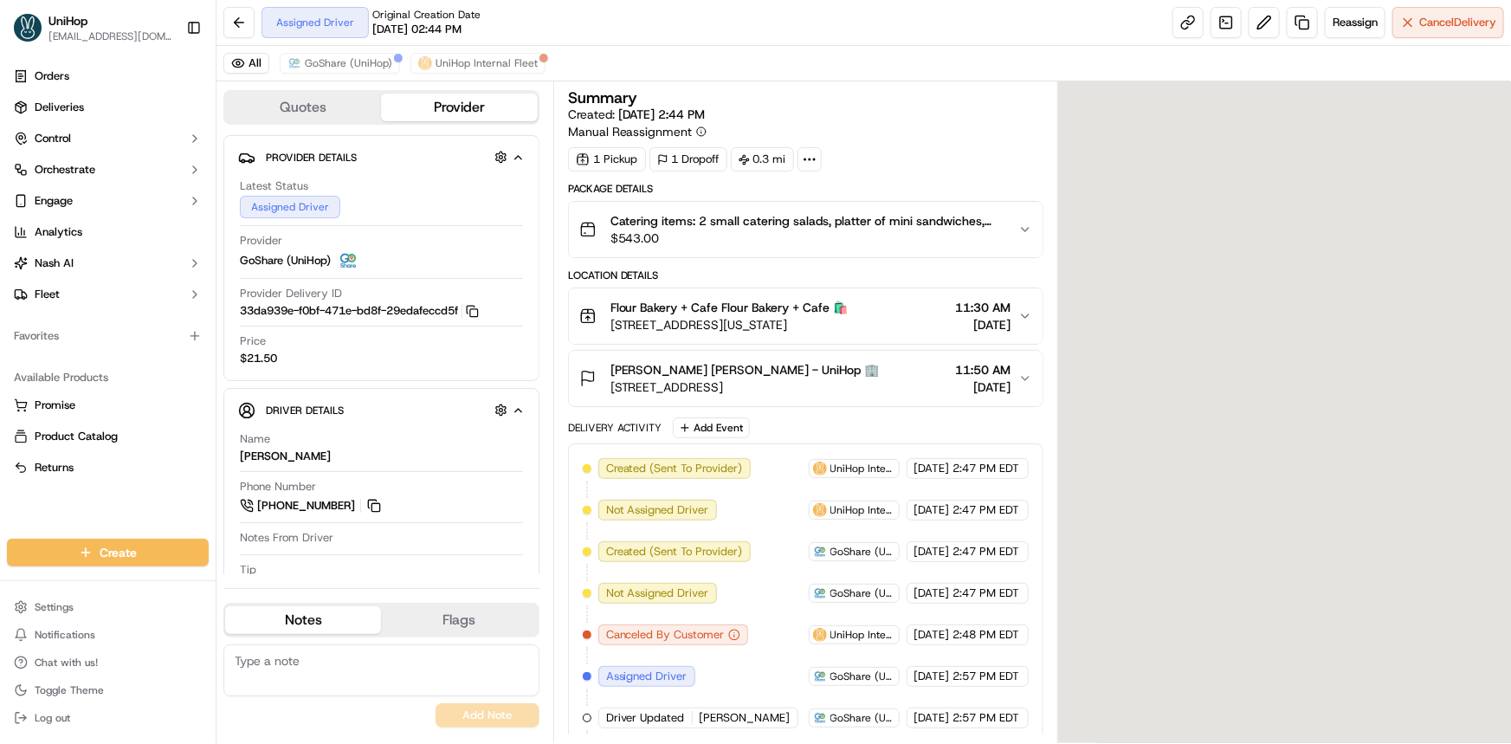
drag, startPoint x: 1205, startPoint y: 414, endPoint x: 1206, endPoint y: 380, distance: 33.8
click at [1203, 381] on div at bounding box center [1284, 412] width 453 height 662
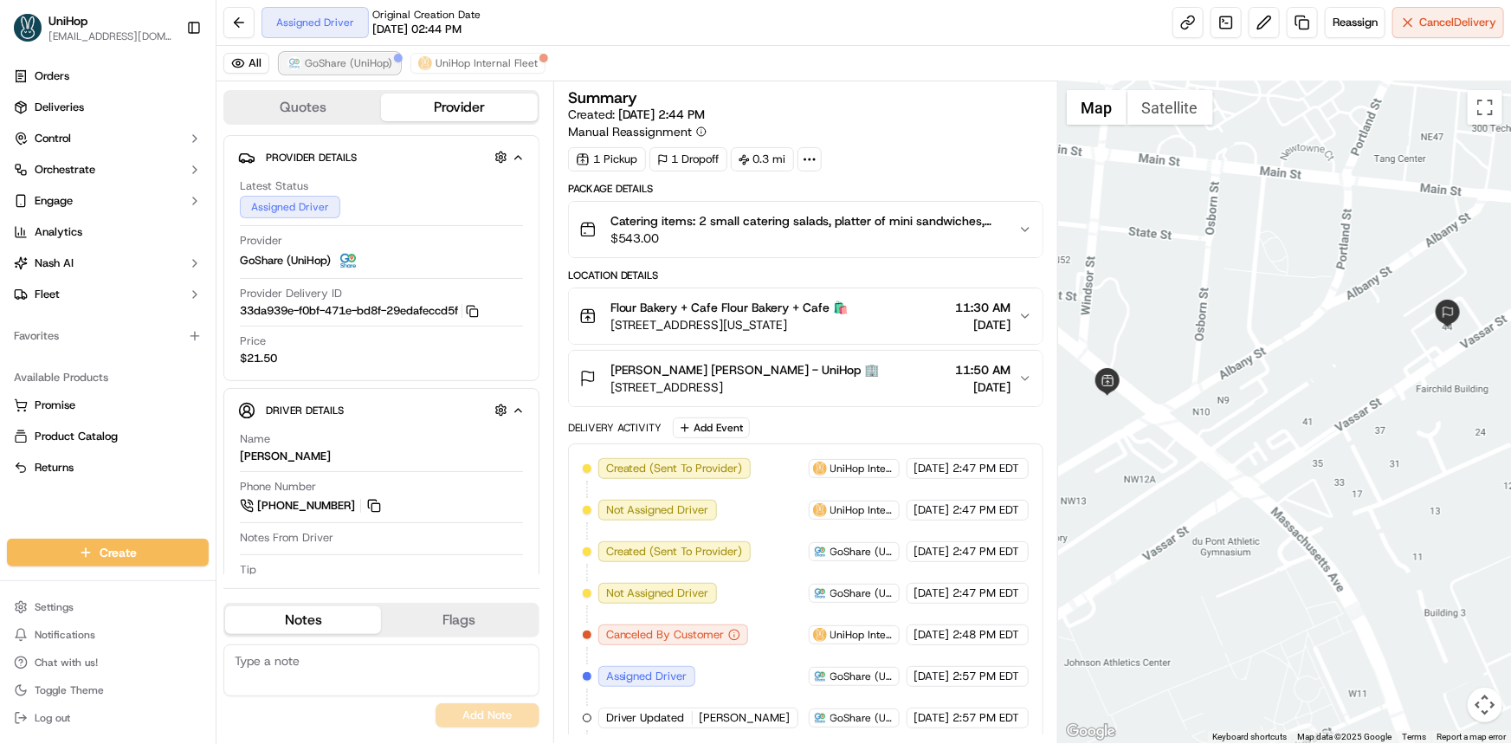
click at [321, 56] on span "GoShare (UniHop)" at bounding box center [348, 63] width 87 height 14
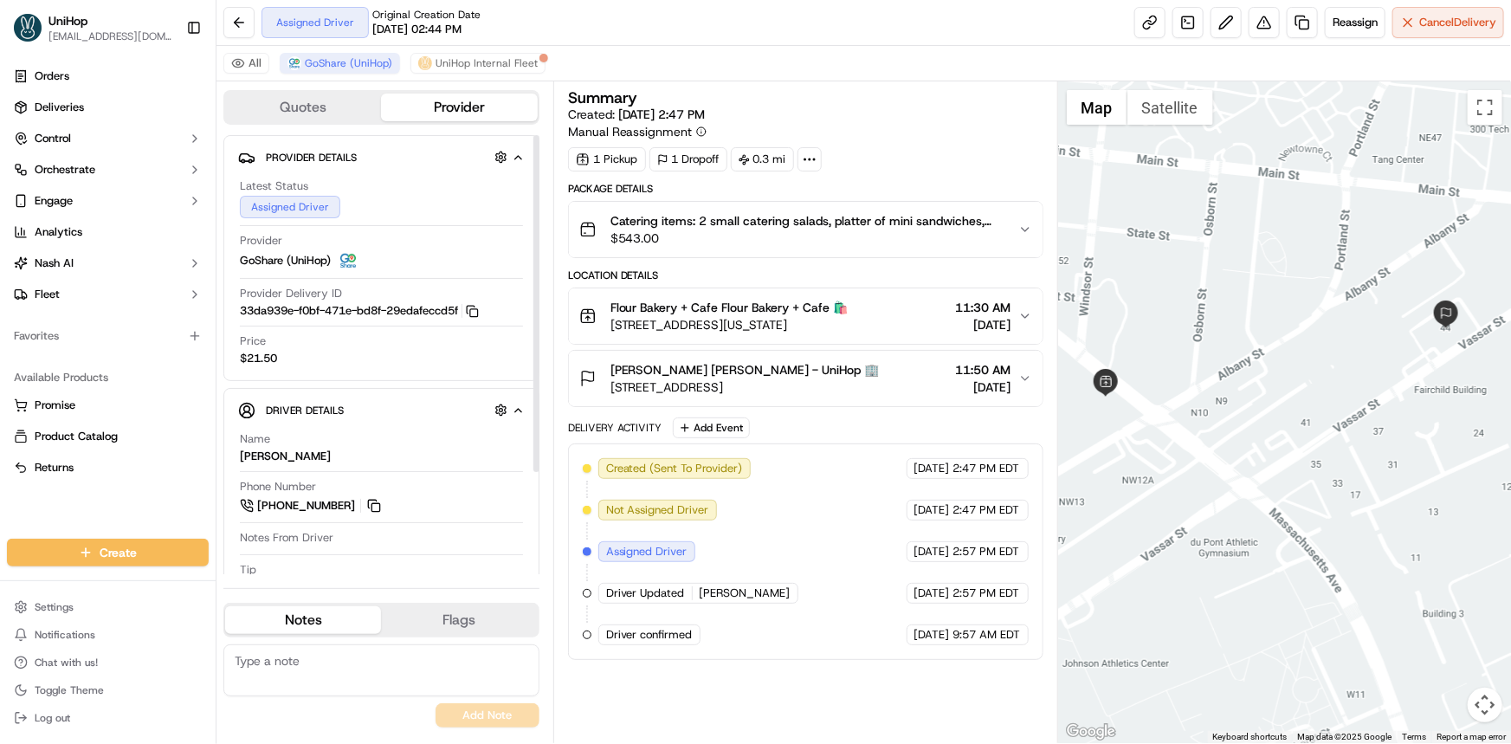
drag, startPoint x: 1214, startPoint y: 435, endPoint x: 1208, endPoint y: 445, distance: 12.0
click at [1210, 441] on div at bounding box center [1284, 412] width 453 height 662
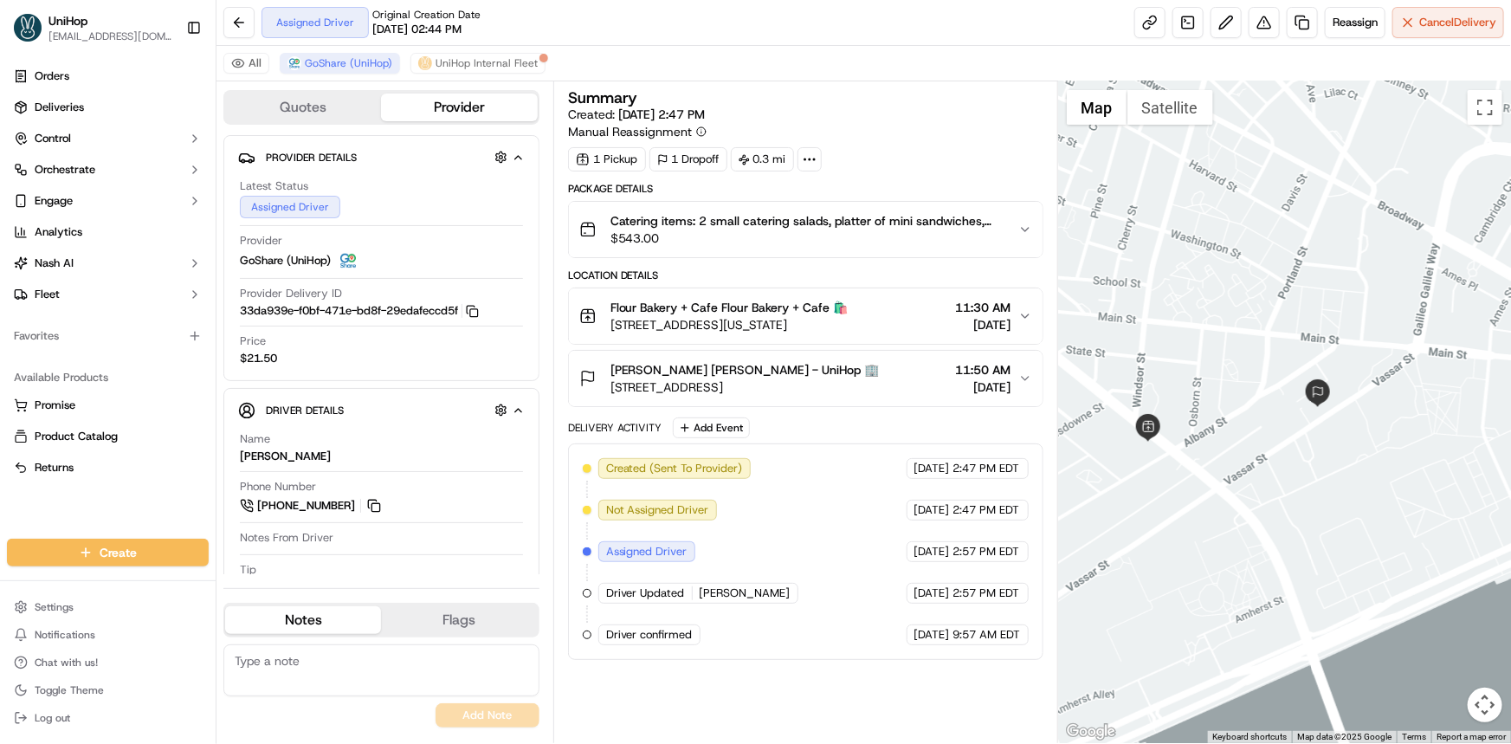
drag, startPoint x: 1196, startPoint y: 325, endPoint x: 1167, endPoint y: 301, distance: 36.9
click at [1167, 302] on div at bounding box center [1284, 412] width 453 height 662
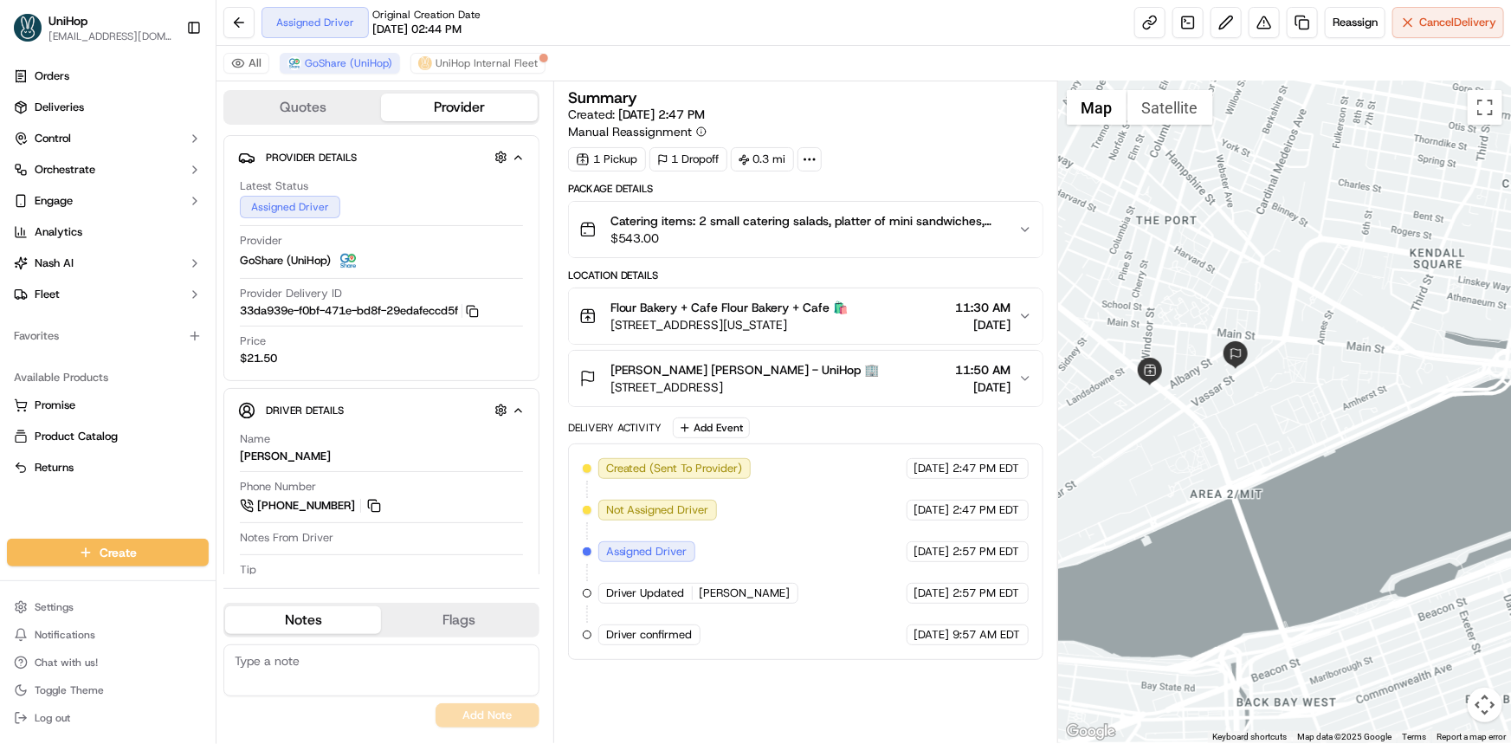
click at [1241, 460] on div at bounding box center [1284, 412] width 453 height 662
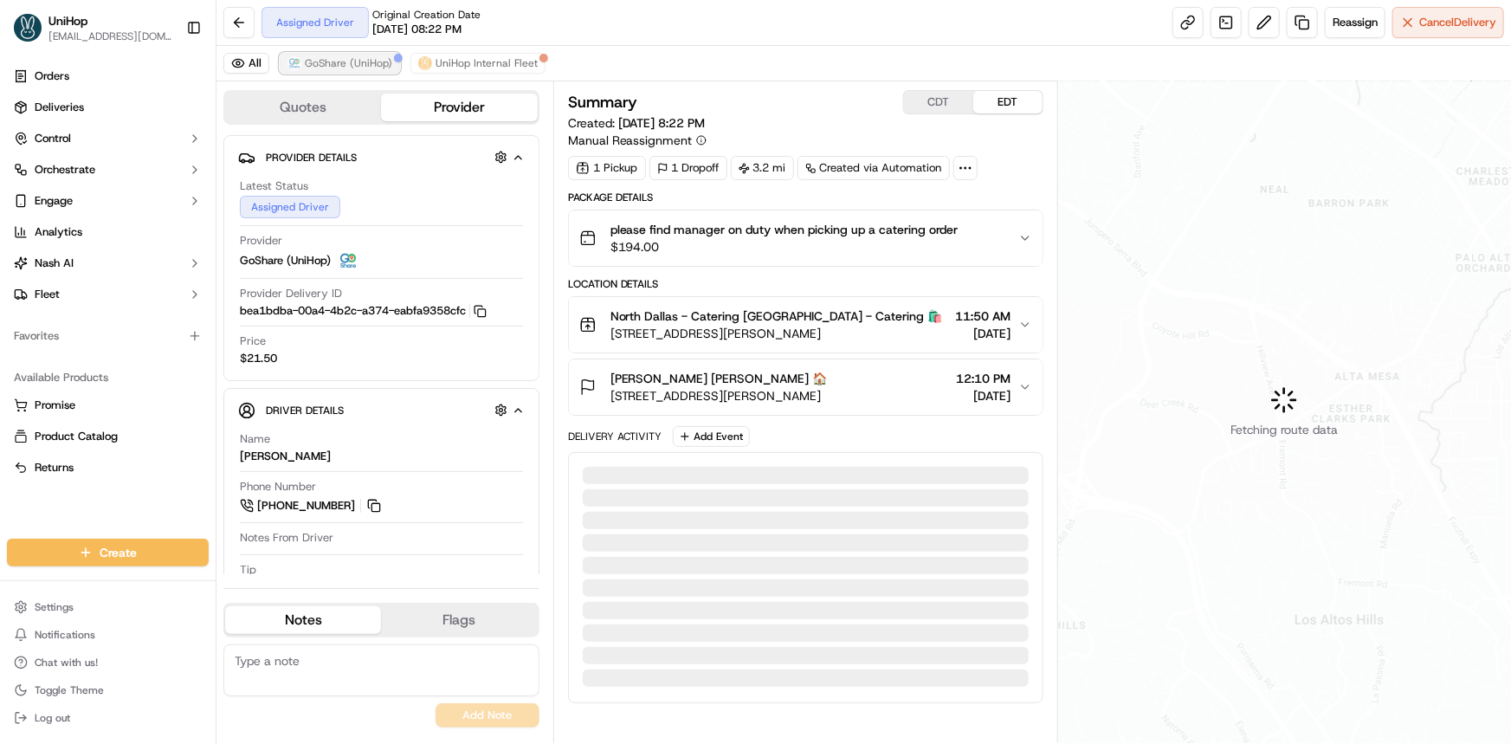
click at [339, 62] on span "GoShare (UniHop)" at bounding box center [348, 63] width 87 height 14
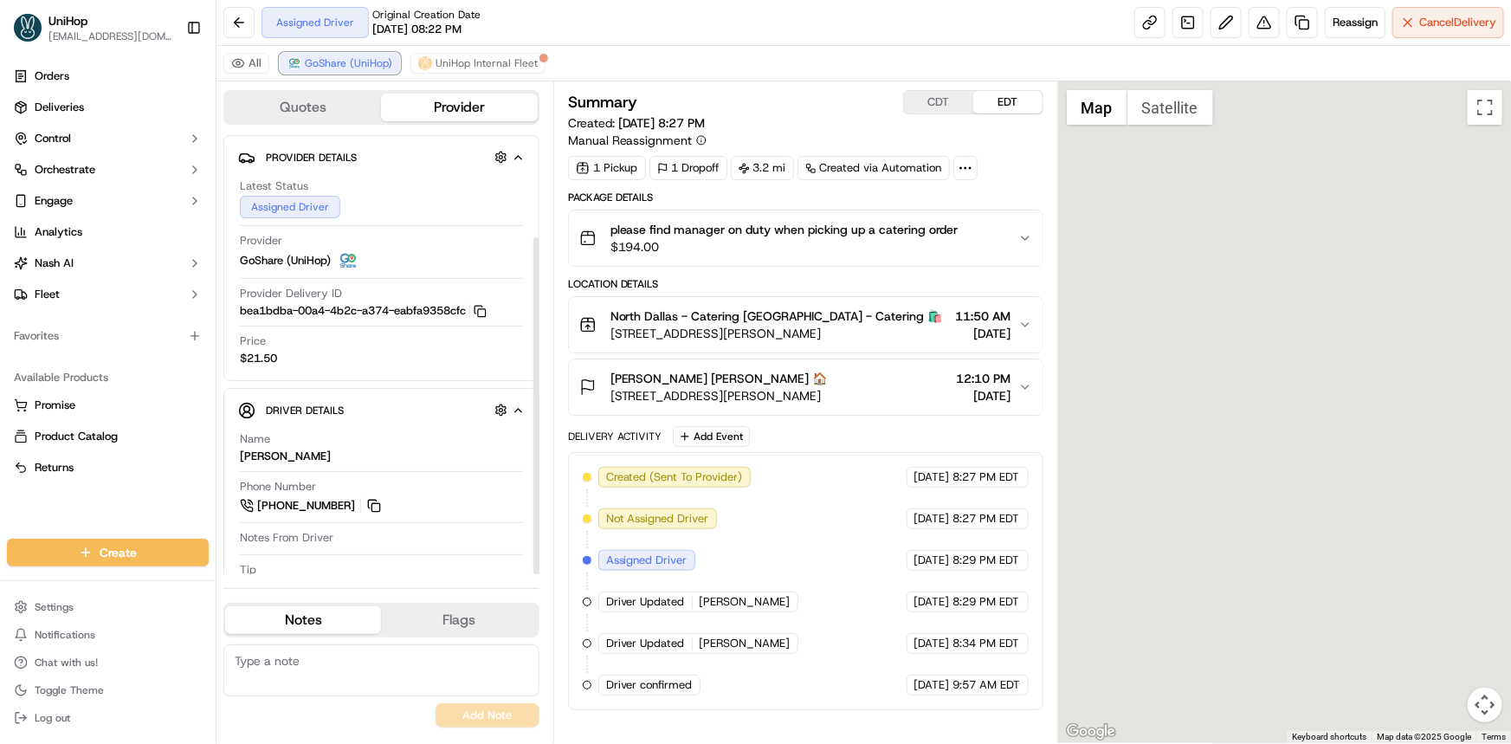
scroll to position [133, 0]
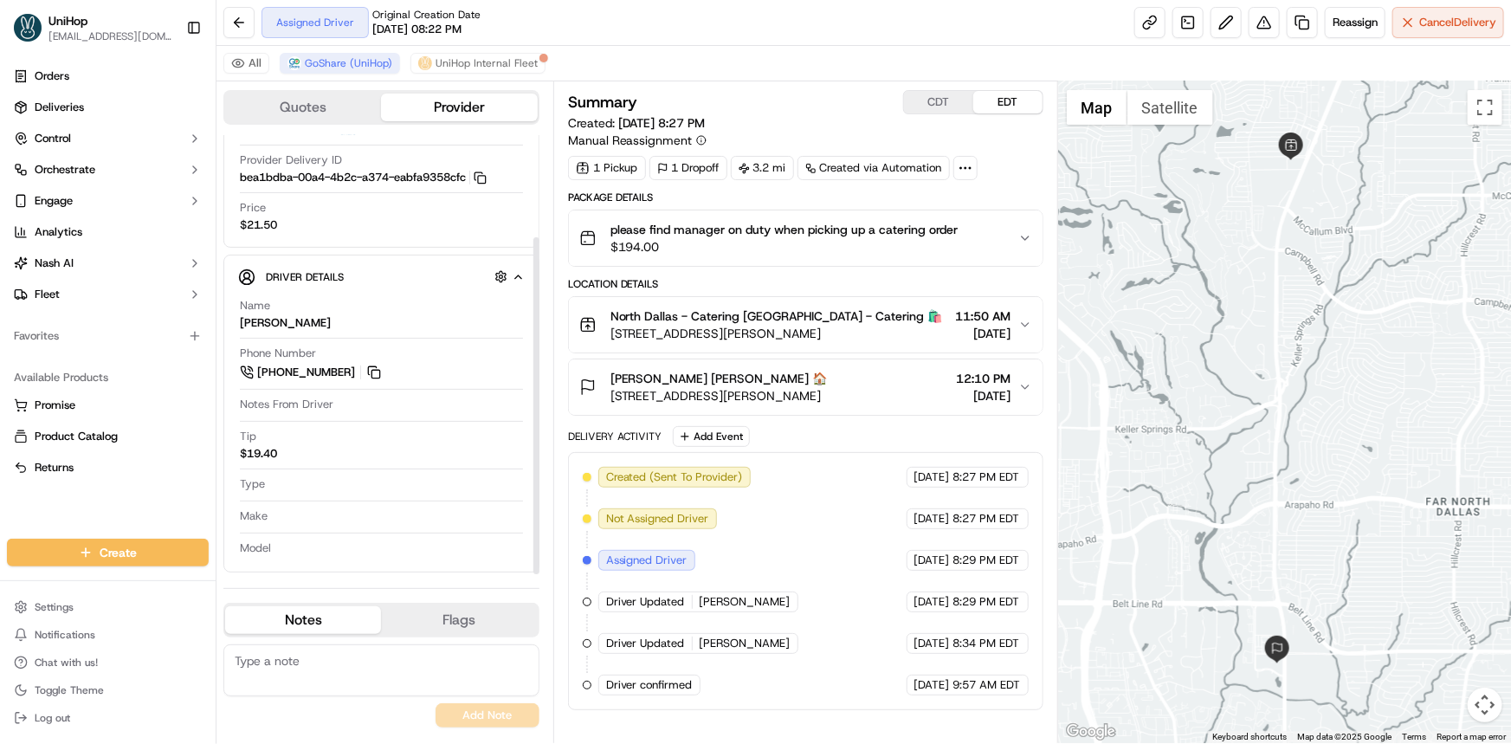
drag, startPoint x: 1233, startPoint y: 410, endPoint x: 1225, endPoint y: 424, distance: 17.1
click at [1228, 410] on div at bounding box center [1284, 412] width 453 height 662
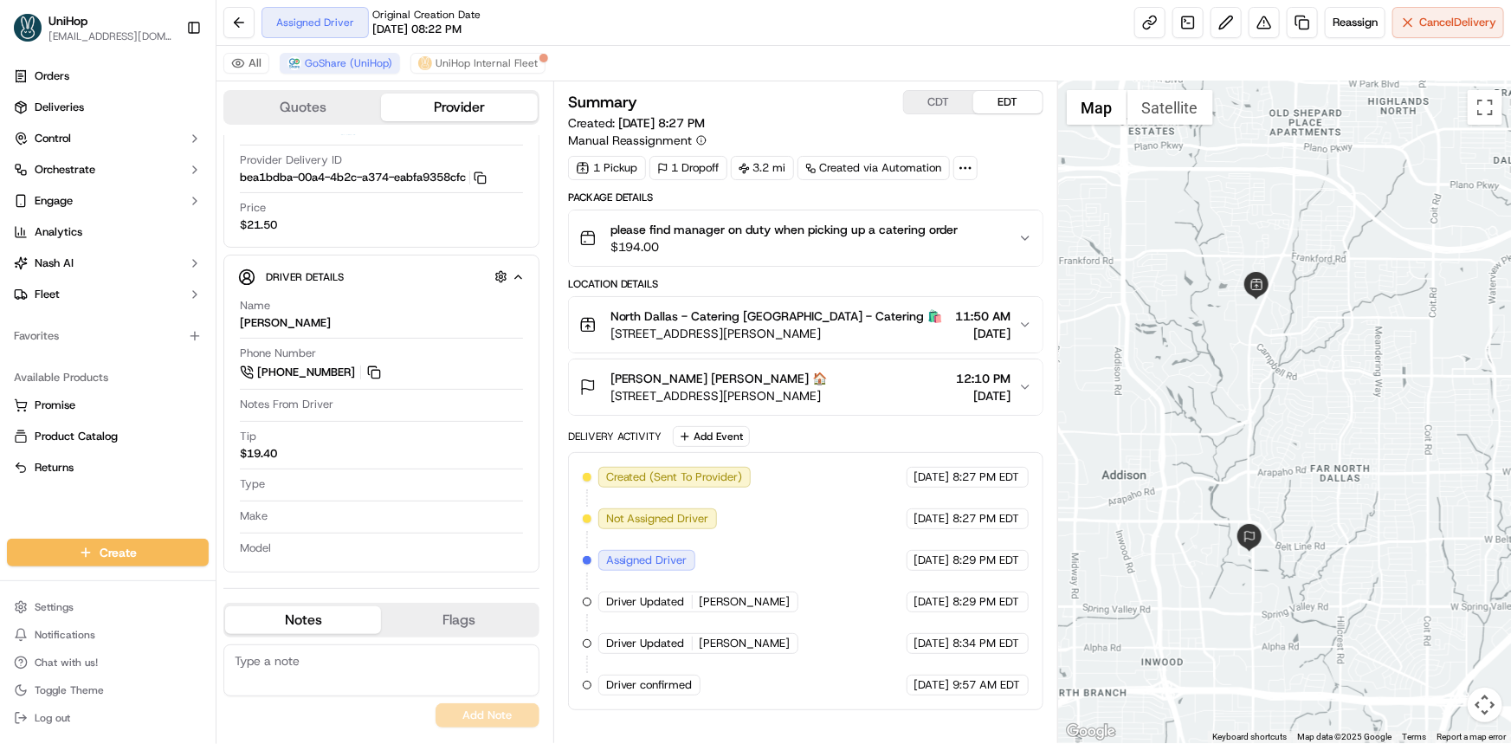
drag, startPoint x: 1256, startPoint y: 436, endPoint x: 1257, endPoint y: 462, distance: 26.0
click at [1256, 452] on div at bounding box center [1284, 412] width 453 height 662
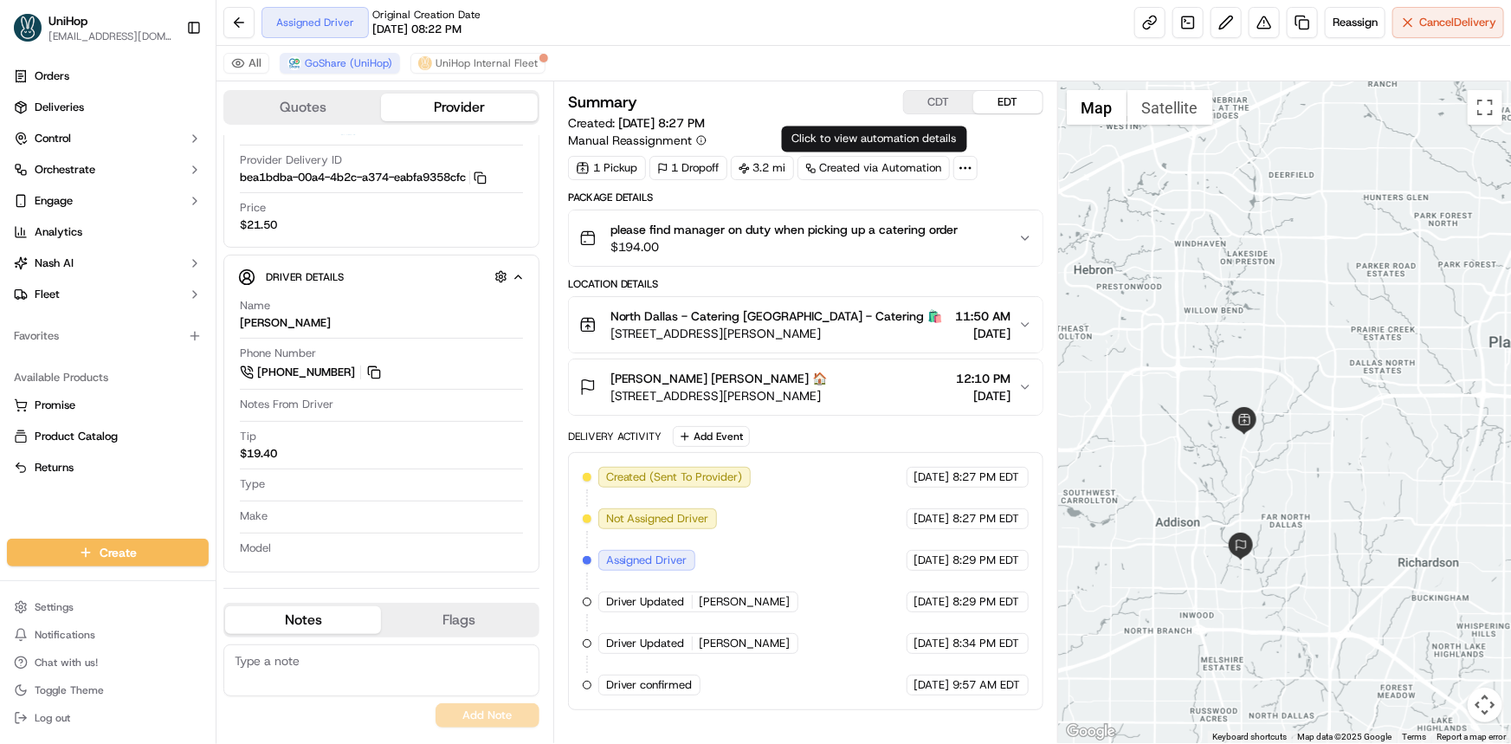
click at [1238, 355] on div at bounding box center [1284, 412] width 453 height 662
